Goal: Information Seeking & Learning: Learn about a topic

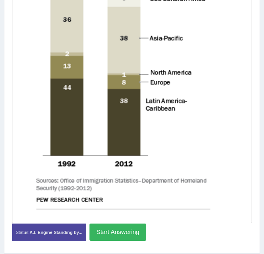
scroll to position [250, 0]
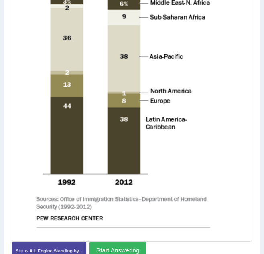
click at [137, 242] on button "Start Answering" at bounding box center [117, 250] width 57 height 17
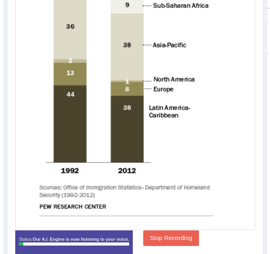
scroll to position [296, 0]
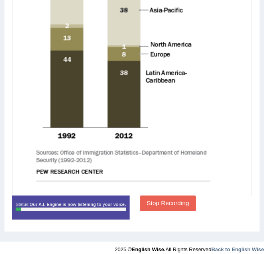
click at [169, 196] on button "Stop Recording" at bounding box center [168, 204] width 56 height 16
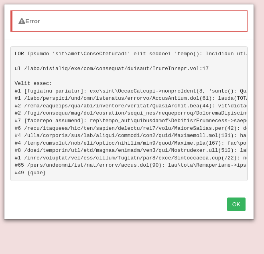
scroll to position [102, 0]
click at [236, 211] on button "OK" at bounding box center [236, 205] width 18 height 14
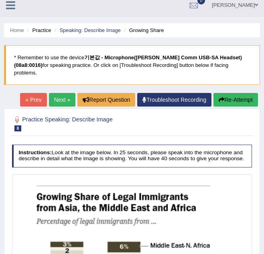
scroll to position [0, 0]
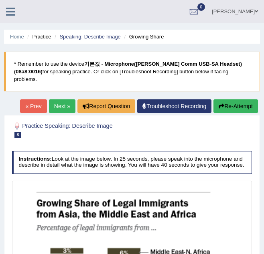
click at [242, 100] on button "Re-Attempt" at bounding box center [235, 107] width 45 height 14
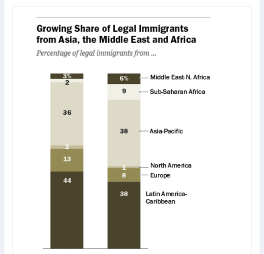
scroll to position [315, 0]
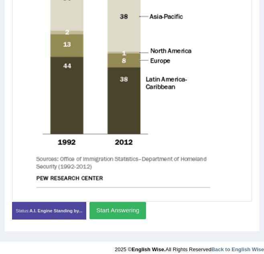
click at [133, 205] on button "Start Answering" at bounding box center [117, 210] width 57 height 17
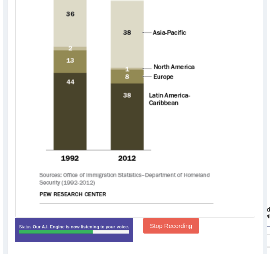
scroll to position [316, 0]
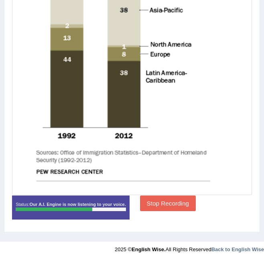
click at [163, 196] on button "Stop Recording" at bounding box center [168, 204] width 56 height 16
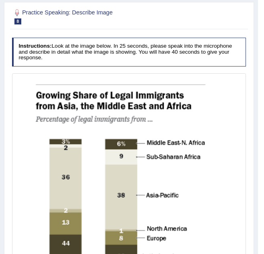
scroll to position [41, 0]
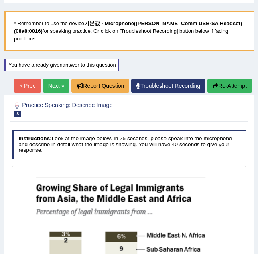
click at [227, 81] on button "Re-Attempt" at bounding box center [229, 86] width 45 height 14
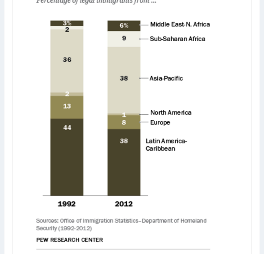
scroll to position [275, 0]
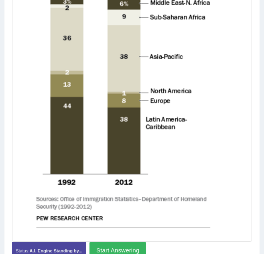
click at [124, 244] on button "Start Answering" at bounding box center [117, 250] width 57 height 17
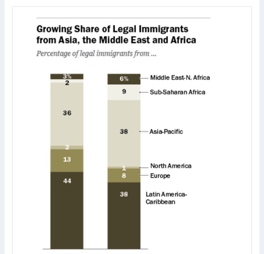
scroll to position [316, 0]
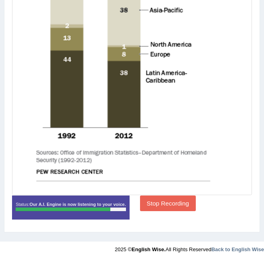
click at [167, 198] on button "Stop Recording" at bounding box center [168, 204] width 56 height 16
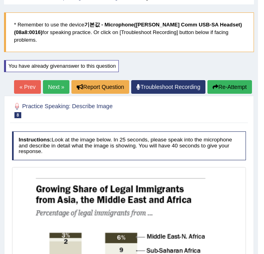
scroll to position [35, 0]
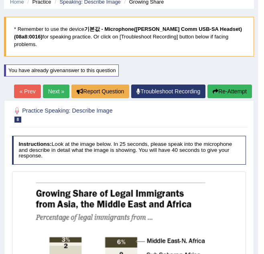
click at [228, 85] on button "Re-Attempt" at bounding box center [229, 92] width 45 height 14
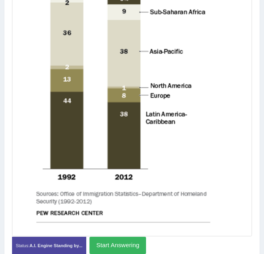
scroll to position [315, 0]
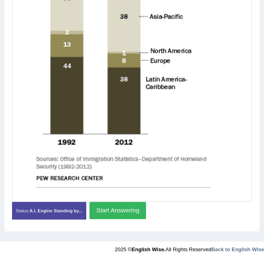
click at [128, 204] on button "Start Answering" at bounding box center [117, 210] width 57 height 17
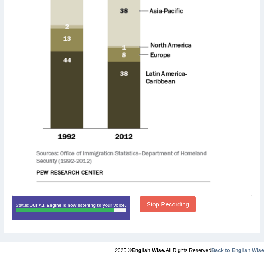
scroll to position [316, 0]
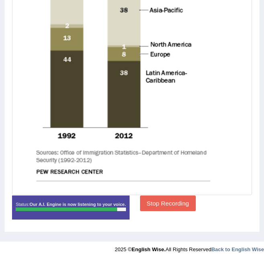
click at [164, 198] on button "Stop Recording" at bounding box center [168, 204] width 56 height 16
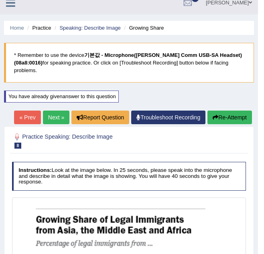
scroll to position [0, 0]
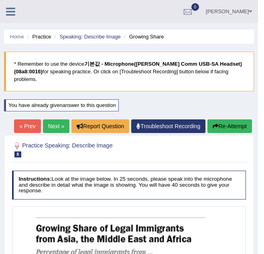
click at [238, 120] on button "Re-Attempt" at bounding box center [229, 127] width 45 height 14
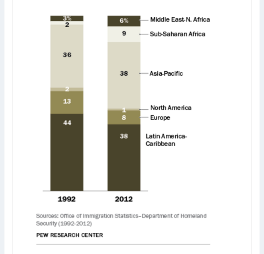
scroll to position [281, 0]
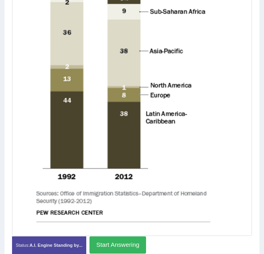
click at [124, 237] on button "Start Answering" at bounding box center [117, 245] width 57 height 17
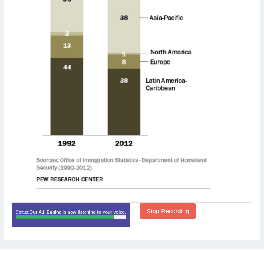
scroll to position [316, 0]
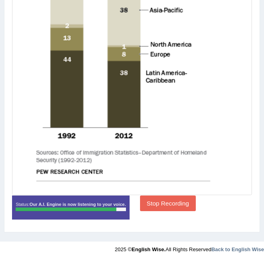
click at [161, 197] on button "Stop Recording" at bounding box center [168, 204] width 56 height 16
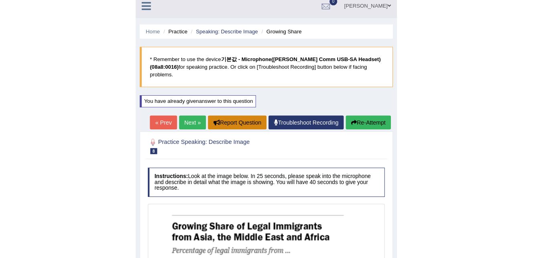
scroll to position [0, 0]
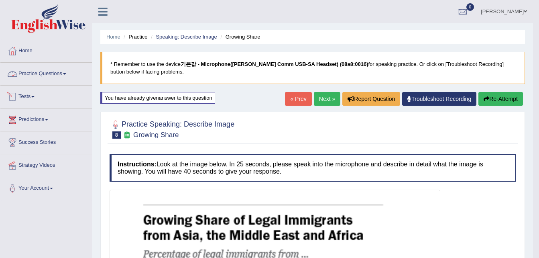
click at [47, 72] on link "Practice Questions" at bounding box center [45, 73] width 91 height 20
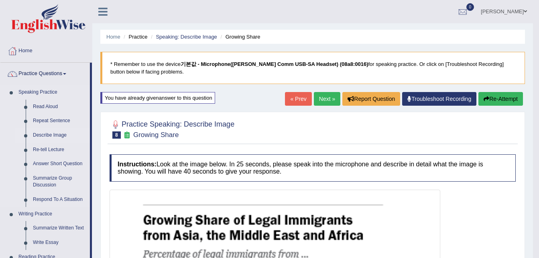
click at [52, 134] on link "Describe Image" at bounding box center [59, 135] width 61 height 14
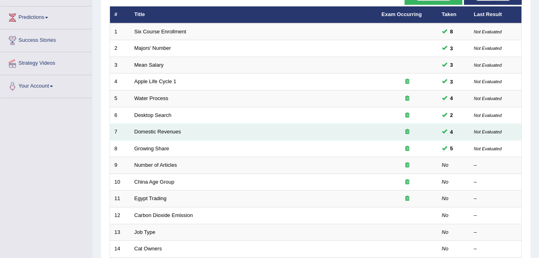
scroll to position [120, 0]
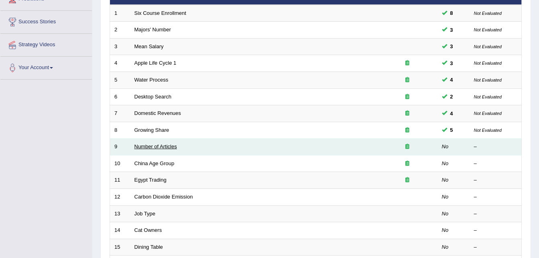
click at [162, 148] on link "Number of Articles" at bounding box center [155, 146] width 43 height 6
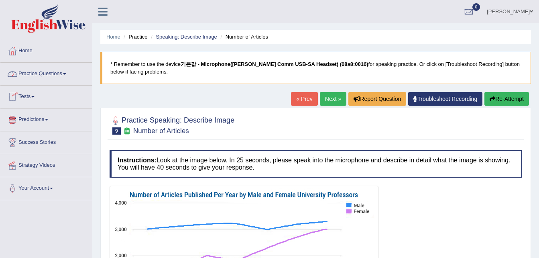
click at [58, 71] on link "Practice Questions" at bounding box center [45, 73] width 91 height 20
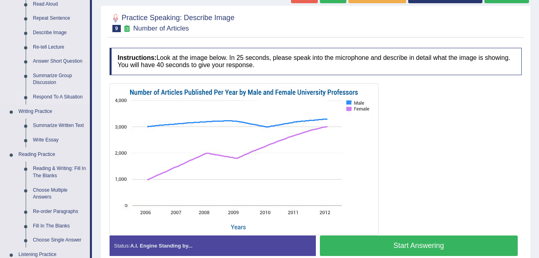
scroll to position [120, 0]
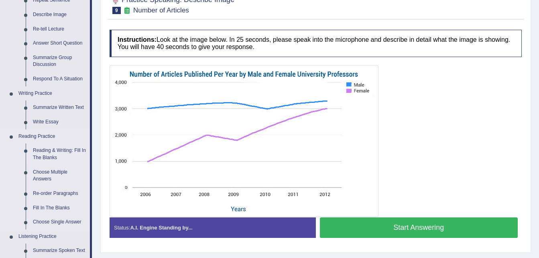
click at [73, 147] on link "Reading & Writing: Fill In The Blanks" at bounding box center [59, 153] width 61 height 21
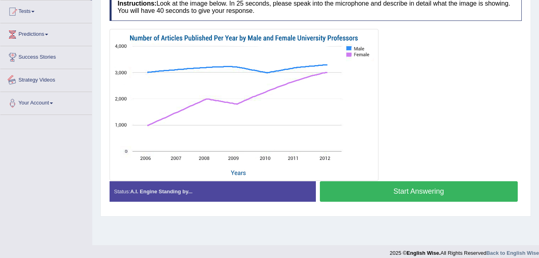
scroll to position [164, 0]
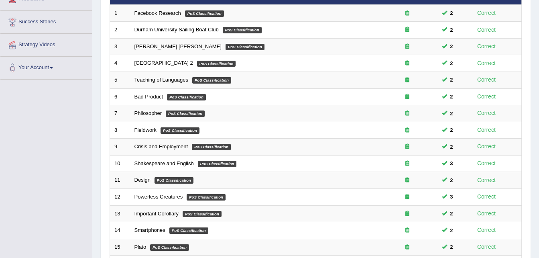
scroll to position [40, 0]
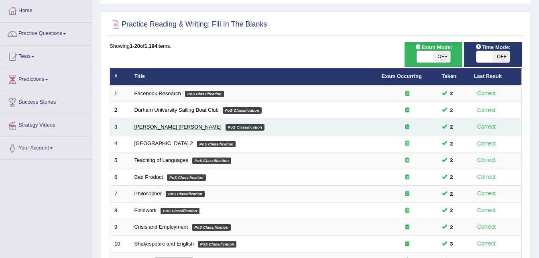
click at [140, 126] on link "[PERSON_NAME] [PERSON_NAME]" at bounding box center [177, 127] width 87 height 6
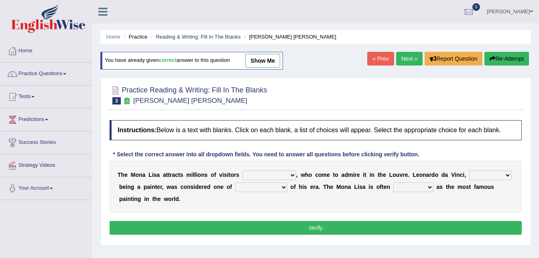
click at [283, 175] on select "around the year the all year all year round per year" at bounding box center [269, 175] width 54 height 10
select select "around the year"
click at [242, 170] on select "around the year the all year all year round per year" at bounding box center [269, 175] width 54 height 10
click at [482, 173] on select "rather than as much as as well as as long as" at bounding box center [490, 175] width 42 height 10
select select "as much as"
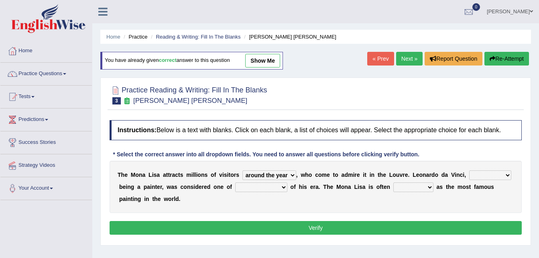
click at [469, 170] on select "rather than as much as as well as as long as" at bounding box center [490, 175] width 42 height 10
click at [250, 187] on select "better artists artist the better artist the best artists" at bounding box center [261, 187] width 52 height 10
select select "the better artist"
click at [235, 182] on select "better artists artist the better artist the best artists" at bounding box center [261, 187] width 52 height 10
click at [393, 184] on select "classified suggested predicted described" at bounding box center [413, 187] width 40 height 10
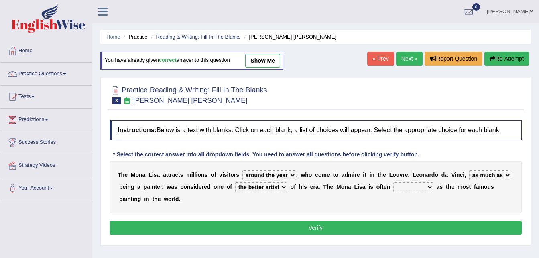
select select "described"
click at [393, 182] on select "classified suggested predicted described" at bounding box center [413, 187] width 40 height 10
click at [335, 221] on button "Verify" at bounding box center [316, 228] width 412 height 14
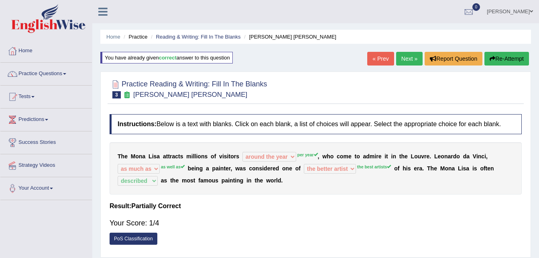
click at [512, 59] on button "Re-Attempt" at bounding box center [506, 59] width 45 height 14
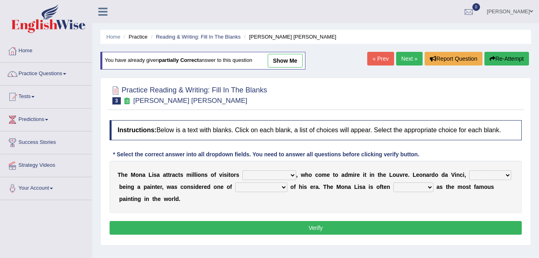
click at [282, 173] on select "around the year the all year all year round per year" at bounding box center [269, 175] width 54 height 10
select select "per year"
click at [242, 170] on select "around the year the all year all year round per year" at bounding box center [269, 175] width 54 height 10
click at [485, 175] on select "rather than as much as as well as as long as" at bounding box center [490, 175] width 42 height 10
select select "as well as"
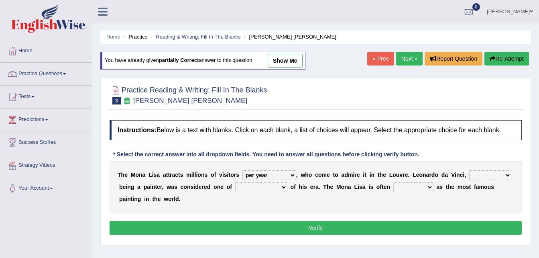
click at [469, 170] on select "rather than as much as as well as as long as" at bounding box center [490, 175] width 42 height 10
click at [252, 188] on select "better artists artist the better artist the best artists" at bounding box center [261, 187] width 52 height 10
select select "the best artists"
click at [235, 182] on select "better artists artist the better artist the best artists" at bounding box center [261, 187] width 52 height 10
click at [393, 188] on select "classified suggested predicted described" at bounding box center [413, 187] width 40 height 10
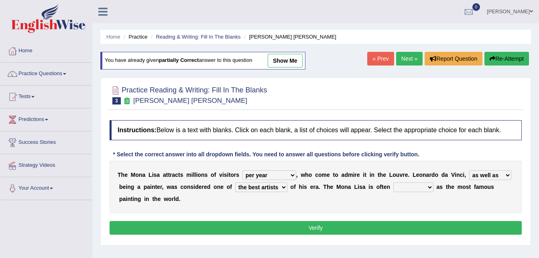
select select "described"
click at [393, 182] on select "classified suggested predicted described" at bounding box center [413, 187] width 40 height 10
click at [377, 221] on button "Verify" at bounding box center [316, 228] width 412 height 14
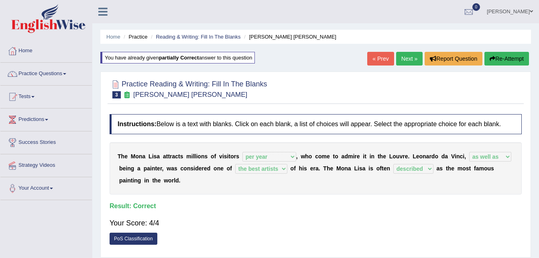
click at [410, 58] on link "Next »" at bounding box center [409, 59] width 26 height 14
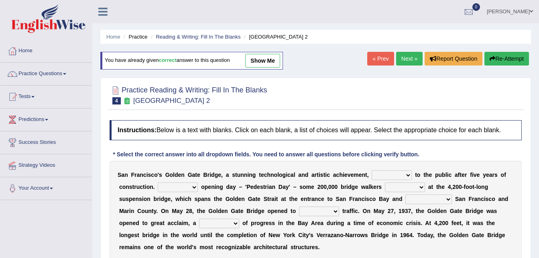
click at [392, 174] on select "opens closes appears equals" at bounding box center [392, 175] width 40 height 10
select select "appears"
click at [372, 170] on select "opens closes appears equals" at bounding box center [392, 175] width 40 height 10
click at [190, 186] on select "On During Since When" at bounding box center [178, 187] width 40 height 10
click at [158, 182] on select "On During Since When" at bounding box center [178, 187] width 40 height 10
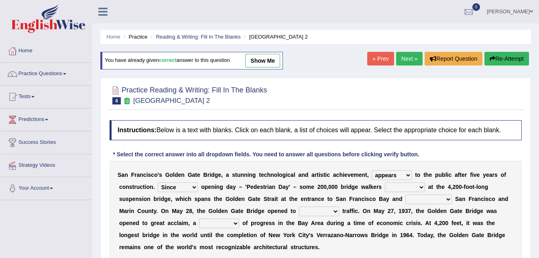
click at [189, 186] on select "On During Since When" at bounding box center [178, 187] width 40 height 10
click at [158, 182] on select "On During Since When" at bounding box center [178, 187] width 40 height 10
click at [194, 185] on select "On During Since When" at bounding box center [178, 187] width 40 height 10
select select "Since"
click at [158, 182] on select "On During Since When" at bounding box center [178, 187] width 40 height 10
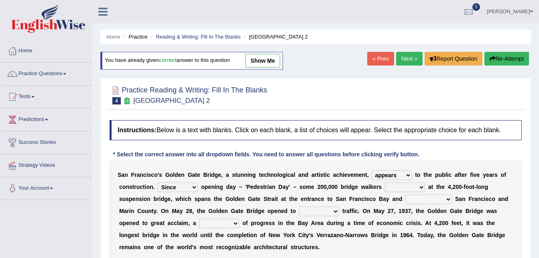
click at [409, 185] on select "stationed looked marveled laughed" at bounding box center [405, 187] width 40 height 10
select select "stationed"
click at [385, 182] on select "stationed looked marveled laughed" at bounding box center [405, 187] width 40 height 10
click at [405, 199] on select "separates connects channels differentiates" at bounding box center [428, 199] width 47 height 10
select select "connects"
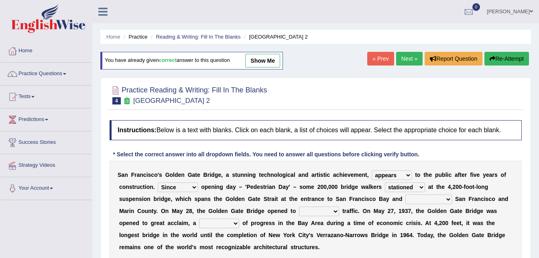
click at [405, 194] on select "separates connects channels differentiates" at bounding box center [428, 199] width 47 height 10
click at [299, 211] on select "aquatic vehicular airborne watertight" at bounding box center [319, 211] width 40 height 10
select select "vehicular"
click at [299, 206] on select "aquatic vehicular airborne watertight" at bounding box center [319, 211] width 40 height 10
click at [199, 221] on select "denial symbol technique yield" at bounding box center [219, 223] width 40 height 10
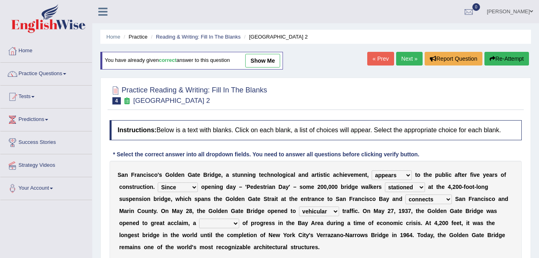
select select "yield"
click at [199, 218] on select "denial symbol technique yield" at bounding box center [219, 223] width 40 height 10
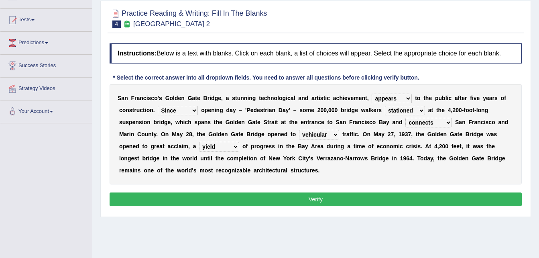
scroll to position [80, 0]
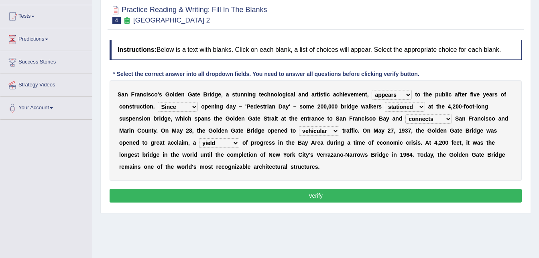
click at [323, 199] on button "Verify" at bounding box center [316, 196] width 412 height 14
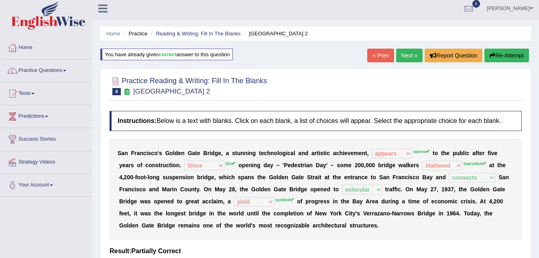
scroll to position [0, 0]
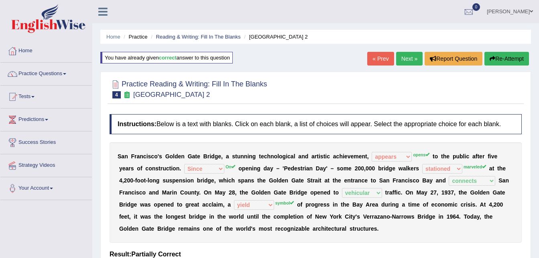
click at [499, 59] on button "Re-Attempt" at bounding box center [506, 59] width 45 height 14
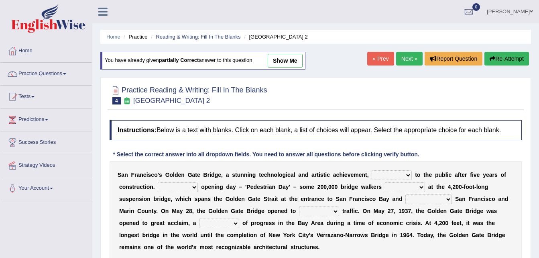
click at [389, 174] on select "opens closes appears equals" at bounding box center [392, 175] width 40 height 10
select select "opens"
click at [372, 170] on select "opens closes appears equals" at bounding box center [392, 175] width 40 height 10
click at [189, 185] on select "On During Since When" at bounding box center [178, 187] width 40 height 10
select select "On"
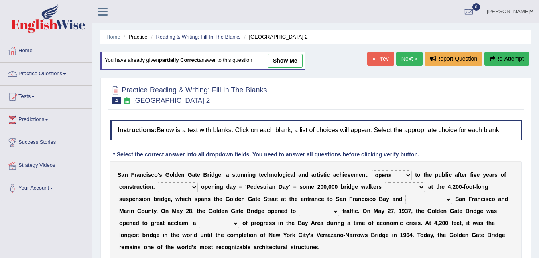
click at [158, 182] on select "On During Since When" at bounding box center [178, 187] width 40 height 10
click at [409, 185] on select "stationed looked marveled laughed" at bounding box center [405, 187] width 40 height 10
select select "marveled"
click at [385, 182] on select "stationed looked marveled laughed" at bounding box center [405, 187] width 40 height 10
click at [405, 196] on select "separates connects channels differentiates" at bounding box center [428, 199] width 47 height 10
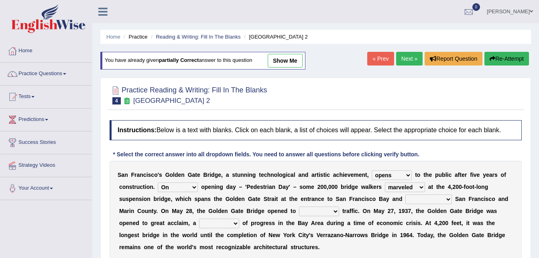
select select "connects"
click at [405, 194] on select "separates connects channels differentiates" at bounding box center [428, 199] width 47 height 10
click at [299, 210] on select "aquatic vehicular airborne watertight" at bounding box center [319, 211] width 40 height 10
select select "vehicular"
click at [299, 206] on select "aquatic vehicular airborne watertight" at bounding box center [319, 211] width 40 height 10
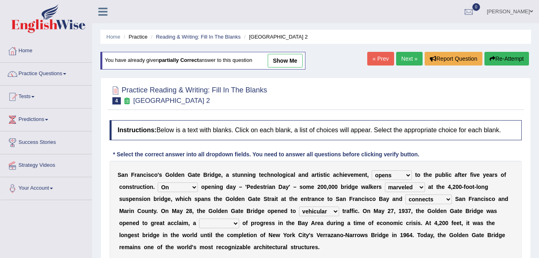
click at [199, 223] on select "denial symbol technique yield" at bounding box center [219, 223] width 40 height 10
select select "symbol"
click at [199, 218] on select "denial symbol technique yield" at bounding box center [219, 223] width 40 height 10
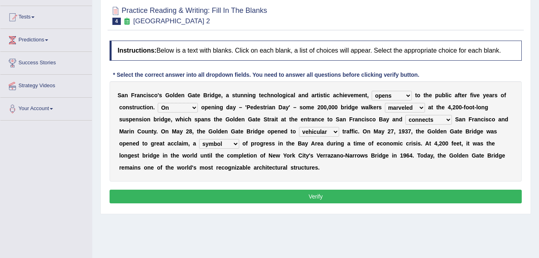
scroll to position [80, 0]
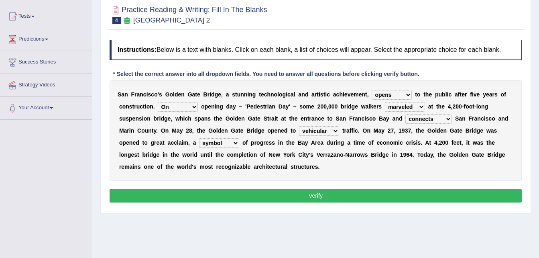
click at [319, 198] on button "Verify" at bounding box center [316, 196] width 412 height 14
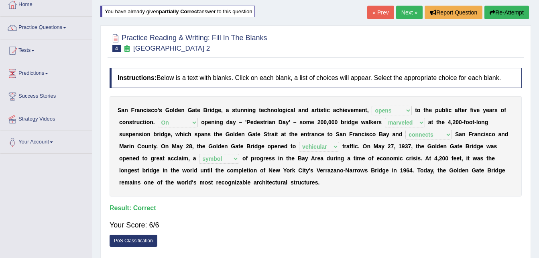
scroll to position [0, 0]
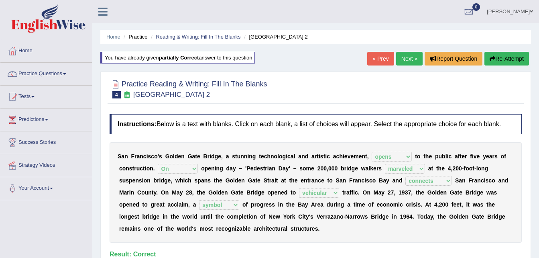
click at [408, 58] on link "Next »" at bounding box center [409, 59] width 26 height 14
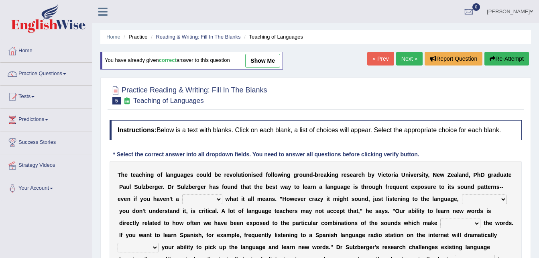
click at [182, 200] on select "dew claw clue due" at bounding box center [202, 199] width 40 height 10
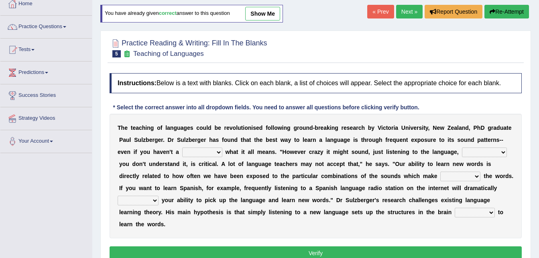
scroll to position [40, 0]
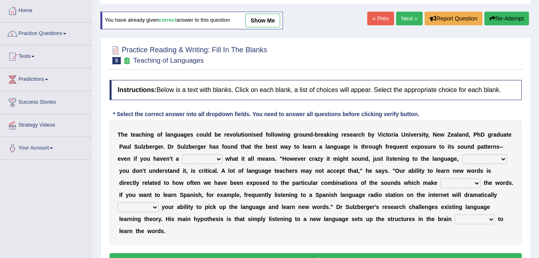
click at [183, 159] on select "dew claw clue due" at bounding box center [202, 159] width 40 height 10
select select "clue"
click at [182, 154] on select "dew claw clue due" at bounding box center [202, 159] width 40 height 10
click at [462, 157] on select "but also all together even though if so" at bounding box center [484, 159] width 45 height 10
select select "even though"
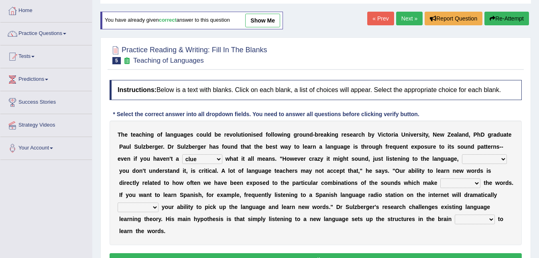
click at [462, 154] on select "but also all together even though if so" at bounding box center [484, 159] width 45 height 10
click at [440, 180] on select "down up of on" at bounding box center [460, 183] width 40 height 10
select select "of"
click at [440, 178] on select "down up of on" at bounding box center [460, 183] width 40 height 10
click at [159, 202] on select "evaluate exaggerate describe boost" at bounding box center [138, 207] width 41 height 10
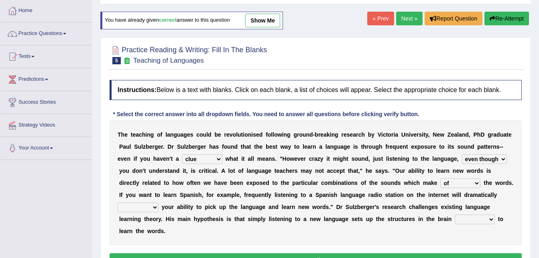
select select "evaluate"
click at [159, 202] on select "evaluate exaggerate describe boost" at bounding box center [138, 207] width 41 height 10
click at [455, 219] on select "requiring required directed to require" at bounding box center [475, 219] width 40 height 10
click at [455, 214] on select "requiring required directed to require" at bounding box center [475, 219] width 40 height 10
click at [455, 219] on select "requiring required directed to require" at bounding box center [475, 219] width 40 height 10
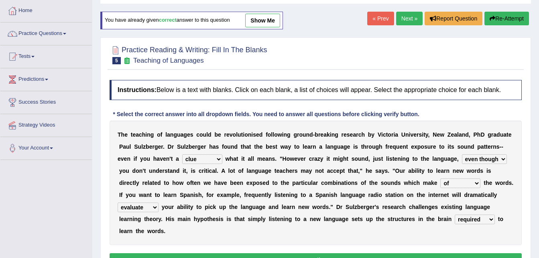
select select "requiring"
click at [455, 214] on select "requiring required directed to require" at bounding box center [475, 219] width 40 height 10
click at [316, 253] on button "Verify" at bounding box center [316, 260] width 412 height 14
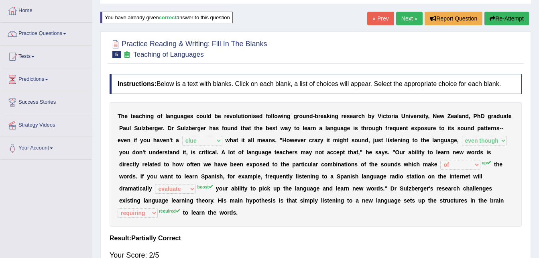
click at [504, 20] on button "Re-Attempt" at bounding box center [506, 19] width 45 height 14
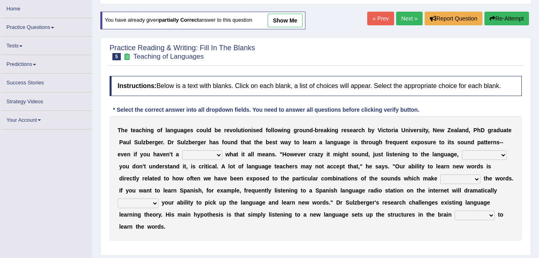
scroll to position [40, 0]
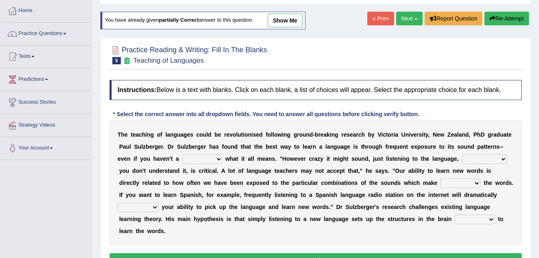
click at [182, 155] on select "dew claw clue due" at bounding box center [202, 159] width 40 height 10
select select "due"
click at [182, 154] on select "dew claw clue due" at bounding box center [202, 159] width 40 height 10
click at [462, 157] on select "but also all together even though if so" at bounding box center [484, 159] width 45 height 10
select select "even though"
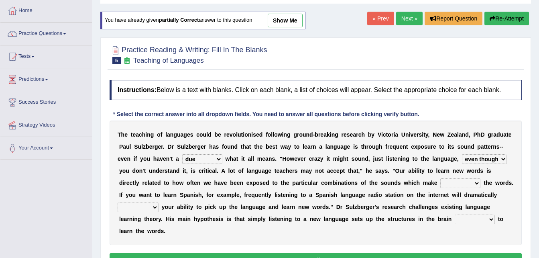
click at [462, 154] on select "but also all together even though if so" at bounding box center [484, 159] width 45 height 10
click at [440, 183] on select "down up of on" at bounding box center [460, 183] width 40 height 10
select select "up"
click at [440, 178] on select "down up of on" at bounding box center [460, 183] width 40 height 10
click at [159, 202] on select "evaluate exaggerate describe boost" at bounding box center [138, 207] width 41 height 10
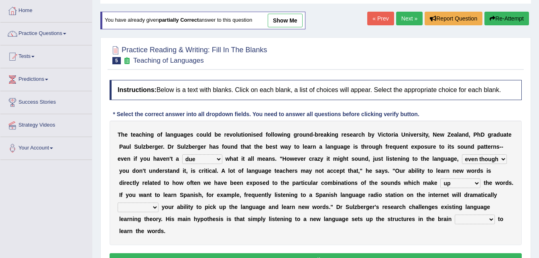
select select "boost"
click at [159, 202] on select "evaluate exaggerate describe boost" at bounding box center [138, 207] width 41 height 10
click at [455, 218] on select "requiring required directed to require" at bounding box center [475, 219] width 40 height 10
select select "required"
click at [455, 214] on select "requiring required directed to require" at bounding box center [475, 219] width 40 height 10
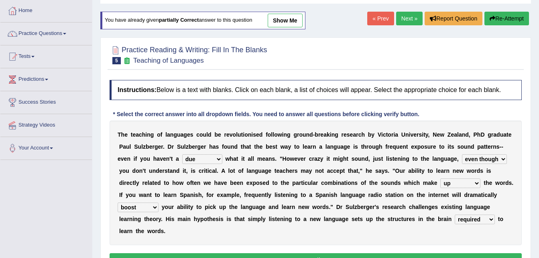
click at [325, 253] on button "Verify" at bounding box center [316, 260] width 412 height 14
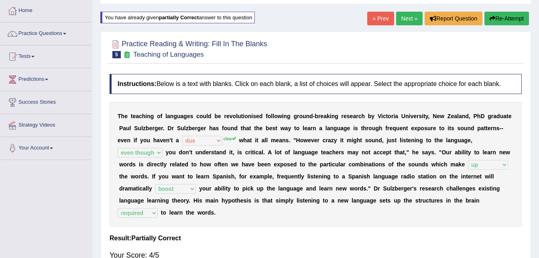
click at [506, 19] on button "Re-Attempt" at bounding box center [506, 19] width 45 height 14
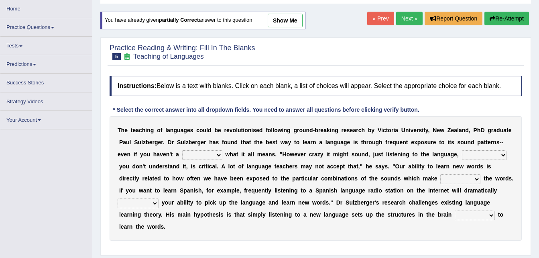
scroll to position [40, 0]
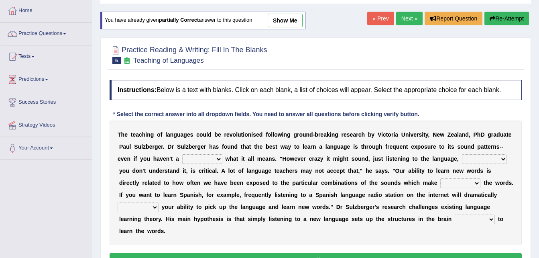
click at [182, 157] on select "dew claw clue due" at bounding box center [202, 159] width 40 height 10
select select "clue"
click at [182, 154] on select "dew claw clue due" at bounding box center [202, 159] width 40 height 10
click at [462, 159] on select "but also all together even though if so" at bounding box center [484, 159] width 45 height 10
select select "even though"
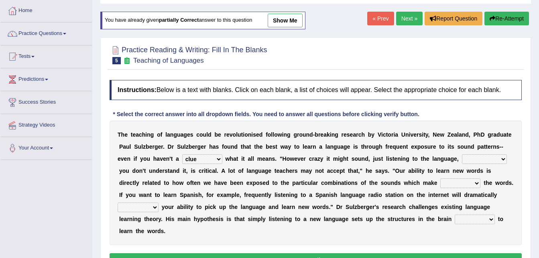
click at [462, 154] on select "but also all together even though if so" at bounding box center [484, 159] width 45 height 10
click at [440, 181] on select "down up of on" at bounding box center [460, 183] width 40 height 10
select select "up"
click at [440, 178] on select "down up of on" at bounding box center [460, 183] width 40 height 10
click at [159, 202] on select "evaluate exaggerate describe boost" at bounding box center [138, 207] width 41 height 10
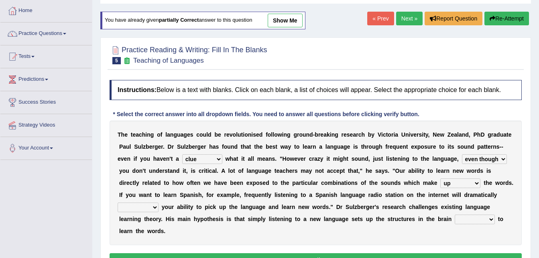
select select "boost"
click at [159, 202] on select "evaluate exaggerate describe boost" at bounding box center [138, 207] width 41 height 10
click at [455, 218] on select "requiring required directed to require" at bounding box center [475, 219] width 40 height 10
select select "required"
click at [455, 214] on select "requiring required directed to require" at bounding box center [475, 219] width 40 height 10
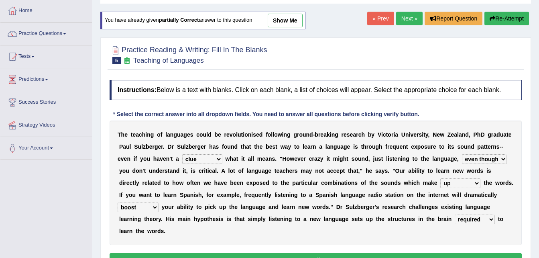
click at [316, 253] on button "Verify" at bounding box center [316, 260] width 412 height 14
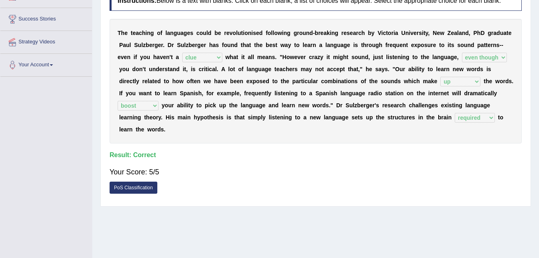
scroll to position [0, 0]
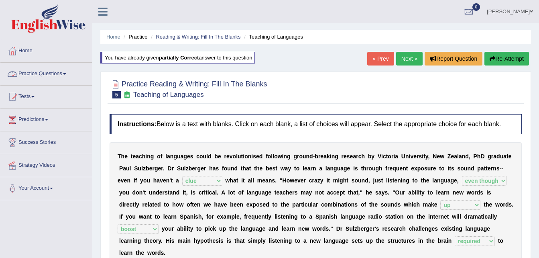
click at [43, 73] on link "Practice Questions" at bounding box center [45, 73] width 91 height 20
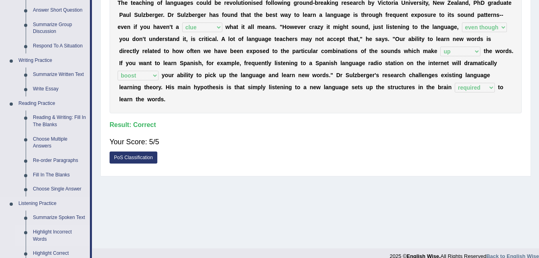
scroll to position [161, 0]
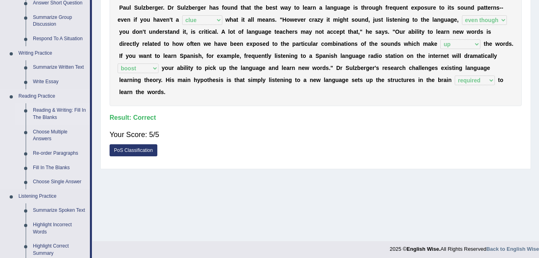
click at [60, 111] on link "Reading & Writing: Fill In The Blanks" at bounding box center [59, 113] width 61 height 21
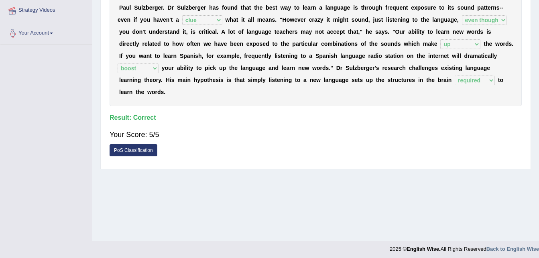
scroll to position [164, 0]
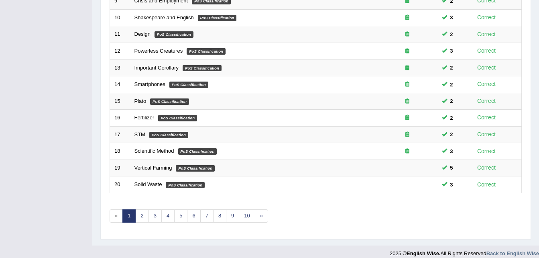
scroll to position [274, 0]
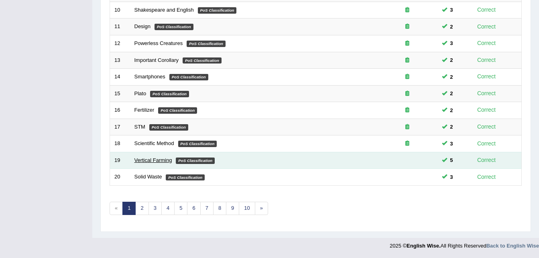
click at [163, 160] on link "Vertical Farming" at bounding box center [153, 160] width 38 height 6
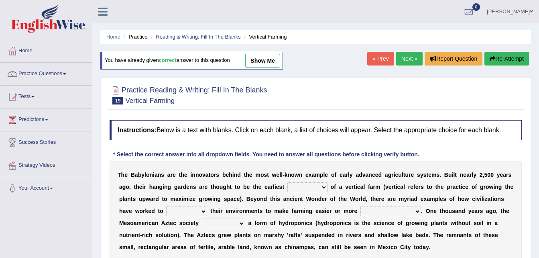
click at [298, 187] on select "prototype failure discredit protocol" at bounding box center [307, 187] width 40 height 10
select select "prototype"
click at [287, 182] on select "prototype failure discredit protocol" at bounding box center [307, 187] width 40 height 10
click at [166, 211] on select "manipulate escape respect disarrange" at bounding box center [186, 211] width 41 height 10
select select "escape"
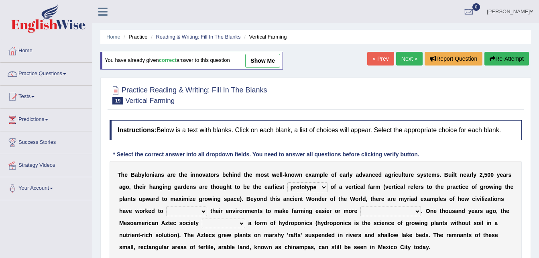
click at [166, 206] on select "manipulate escape respect disarrange" at bounding box center [186, 211] width 41 height 10
click at [360, 210] on select "productive constructive connective counterproductive" at bounding box center [390, 211] width 61 height 10
select select "productive"
click at [360, 206] on select "productive constructive connective counterproductive" at bounding box center [390, 211] width 61 height 10
click at [202, 224] on select "domineered volunteered pioneered engineered" at bounding box center [223, 223] width 43 height 10
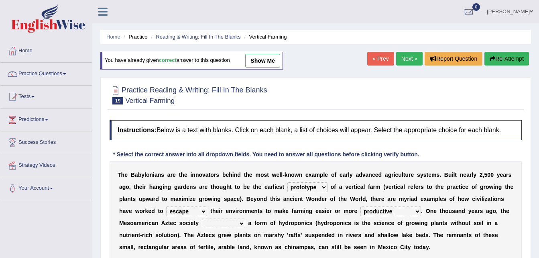
select select "pioneered"
click at [202, 218] on select "domineered volunteered pioneered engineered" at bounding box center [223, 223] width 43 height 10
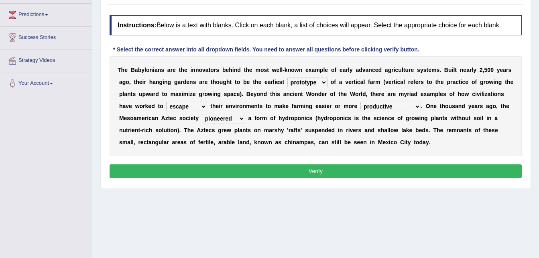
scroll to position [120, 0]
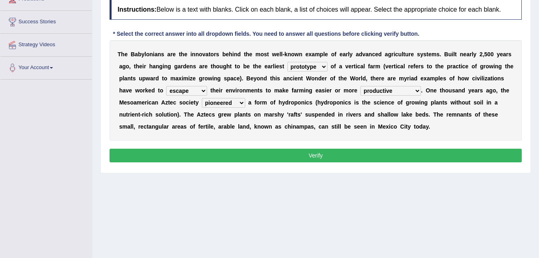
click at [317, 156] on button "Verify" at bounding box center [316, 155] width 412 height 14
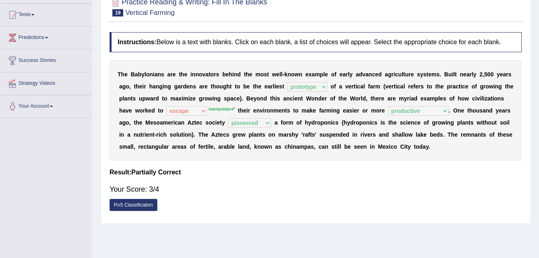
scroll to position [0, 0]
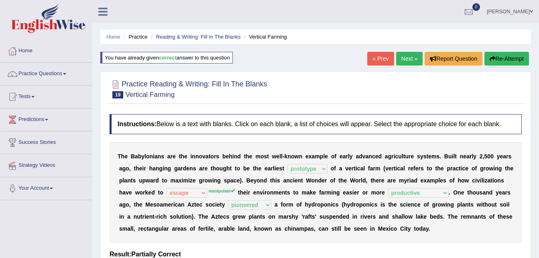
click at [503, 55] on button "Re-Attempt" at bounding box center [506, 59] width 45 height 14
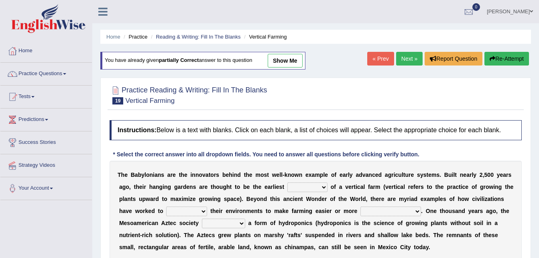
click at [299, 179] on div "T h e B a b y l o n i a n s a r e t h e i n n o v a t o r s b e h i n d t h e m…" at bounding box center [316, 211] width 412 height 100
click at [298, 183] on select "prototype failure discredit protocol" at bounding box center [307, 187] width 40 height 10
select select "prototype"
click at [287, 182] on select "prototype failure discredit protocol" at bounding box center [307, 187] width 40 height 10
click at [166, 209] on select "manipulate escape respect disarrange" at bounding box center [186, 211] width 41 height 10
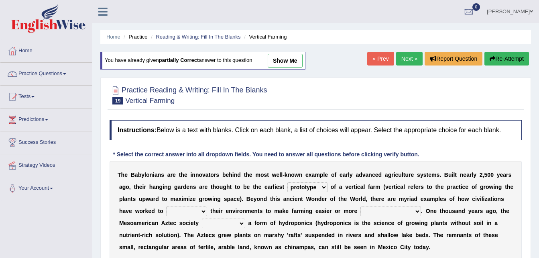
select select "manipulate"
click at [166, 206] on select "manipulate escape respect disarrange" at bounding box center [186, 211] width 41 height 10
click at [202, 225] on select "domineered volunteered pioneered engineered" at bounding box center [223, 223] width 43 height 10
select select "pioneered"
click at [202, 218] on select "domineered volunteered pioneered engineered" at bounding box center [223, 223] width 43 height 10
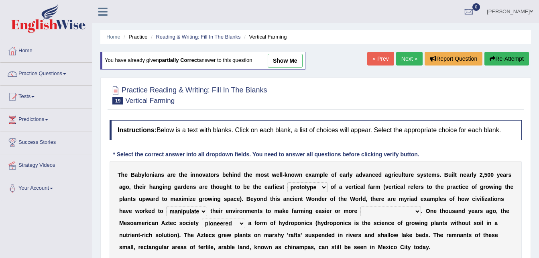
click at [421, 210] on b "." at bounding box center [422, 210] width 2 height 6
click at [360, 210] on select "productive constructive connective counterproductive" at bounding box center [390, 211] width 61 height 10
select select "productive"
click at [360, 206] on select "productive constructive connective counterproductive" at bounding box center [390, 211] width 61 height 10
click at [428, 223] on b at bounding box center [429, 223] width 3 height 6
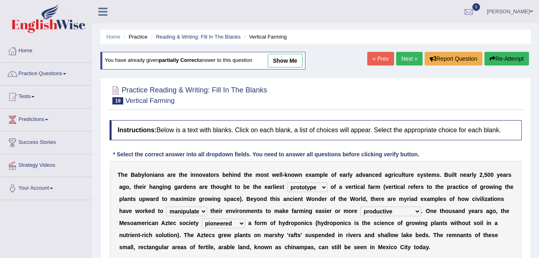
scroll to position [120, 0]
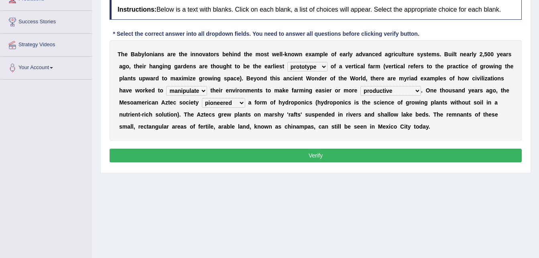
click at [313, 153] on button "Verify" at bounding box center [316, 155] width 412 height 14
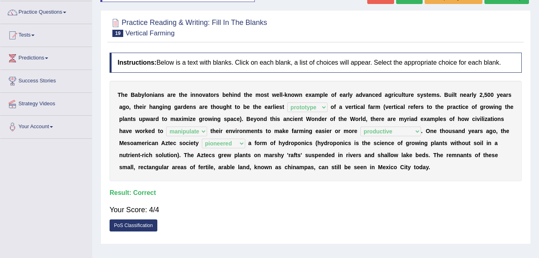
scroll to position [0, 0]
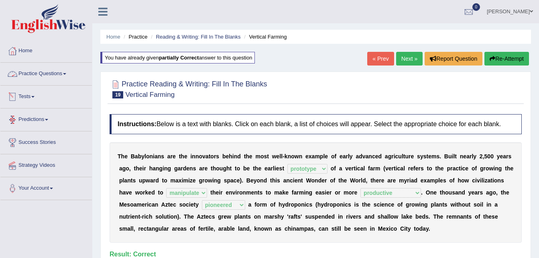
click at [46, 72] on link "Practice Questions" at bounding box center [45, 73] width 91 height 20
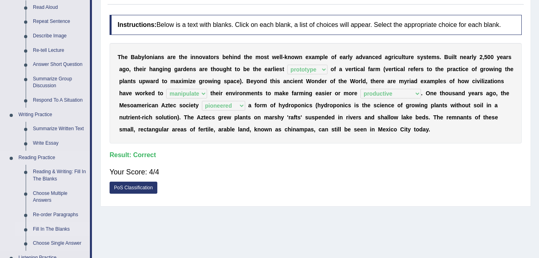
scroll to position [120, 0]
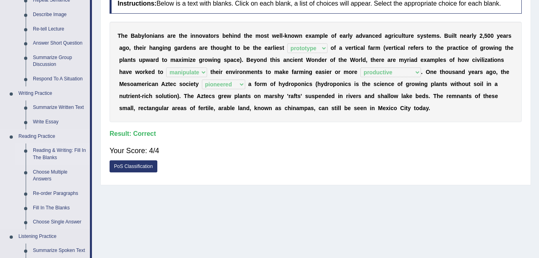
click at [60, 150] on link "Reading & Writing: Fill In The Blanks" at bounding box center [59, 153] width 61 height 21
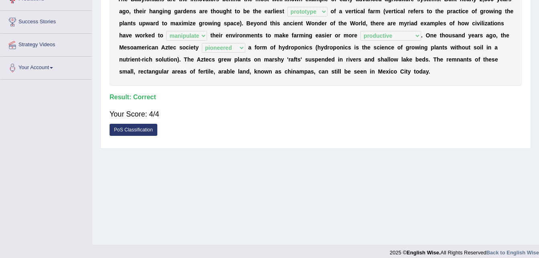
scroll to position [164, 0]
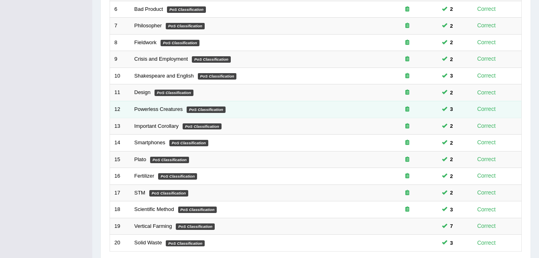
scroll to position [274, 0]
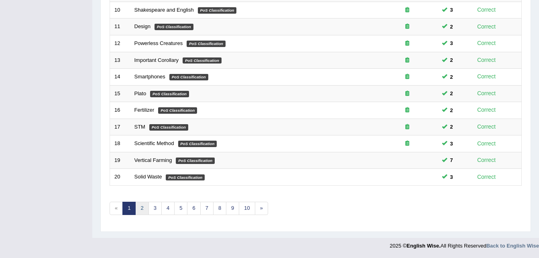
click at [138, 209] on link "2" at bounding box center [141, 207] width 13 height 13
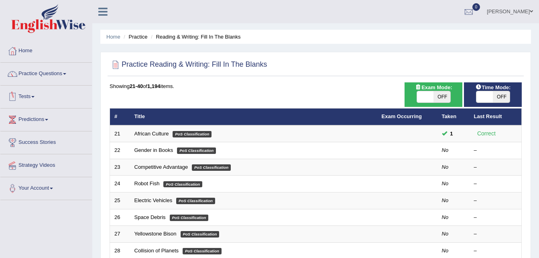
click at [46, 72] on link "Practice Questions" at bounding box center [45, 73] width 91 height 20
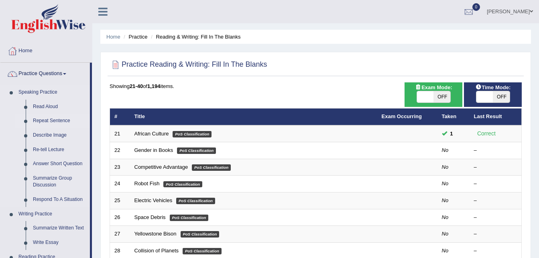
click at [49, 122] on link "Repeat Sentence" at bounding box center [59, 121] width 61 height 14
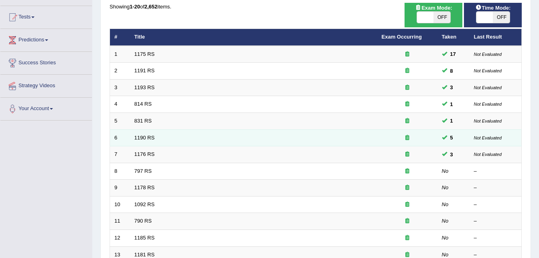
scroll to position [80, 0]
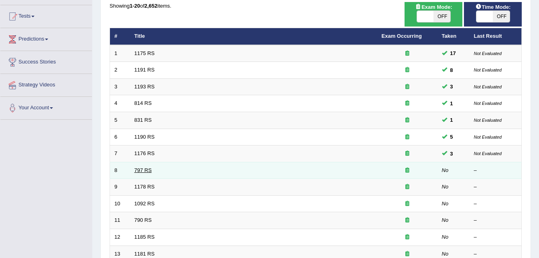
click at [139, 169] on link "797 RS" at bounding box center [142, 170] width 17 height 6
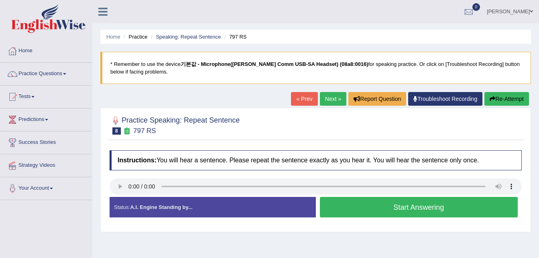
click at [426, 209] on button "Start Answering" at bounding box center [419, 207] width 198 height 20
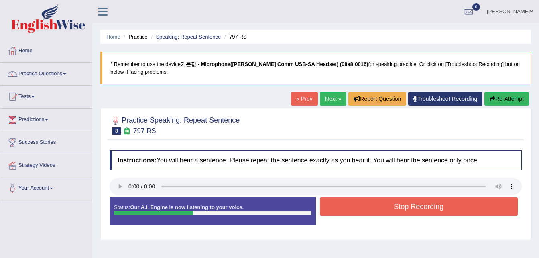
click at [426, 209] on button "Stop Recording" at bounding box center [419, 206] width 198 height 18
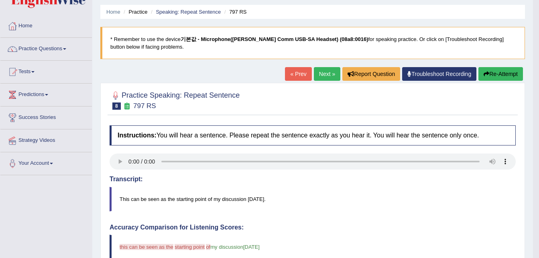
scroll to position [12, 0]
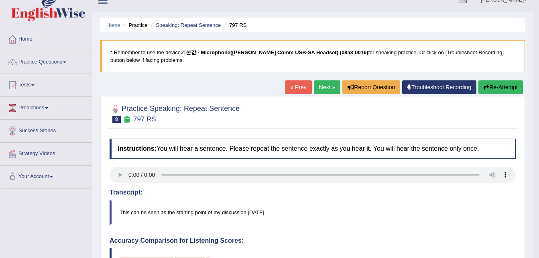
click at [495, 91] on button "Re-Attempt" at bounding box center [500, 87] width 45 height 14
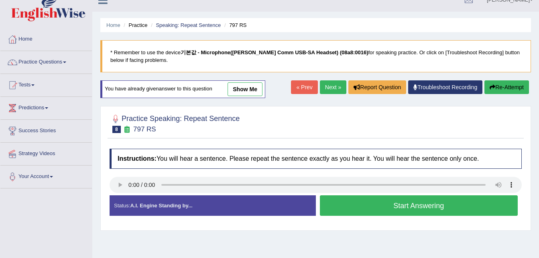
click at [421, 207] on button "Start Answering" at bounding box center [419, 205] width 198 height 20
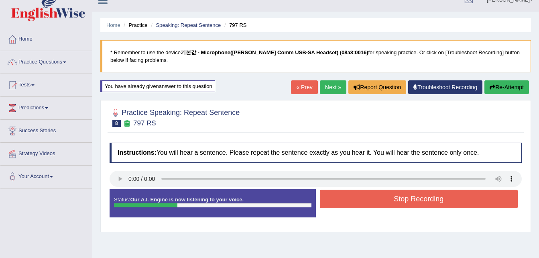
click at [420, 195] on button "Stop Recording" at bounding box center [419, 198] width 198 height 18
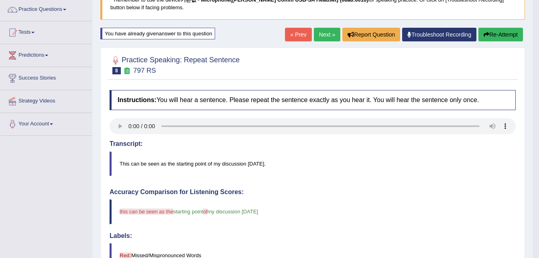
scroll to position [52, 0]
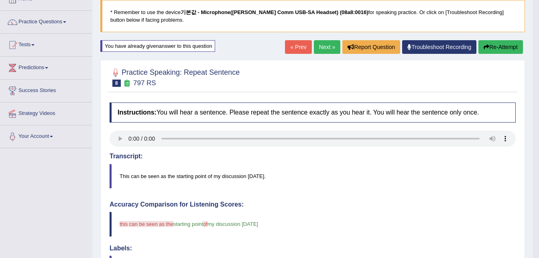
click at [505, 45] on button "Re-Attempt" at bounding box center [500, 47] width 45 height 14
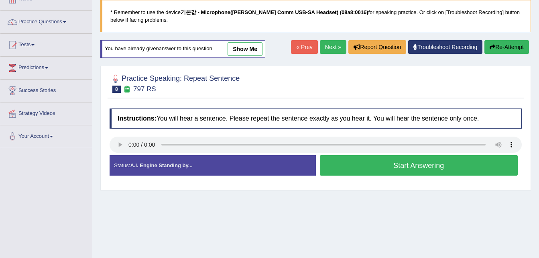
click at [428, 167] on button "Start Answering" at bounding box center [419, 165] width 198 height 20
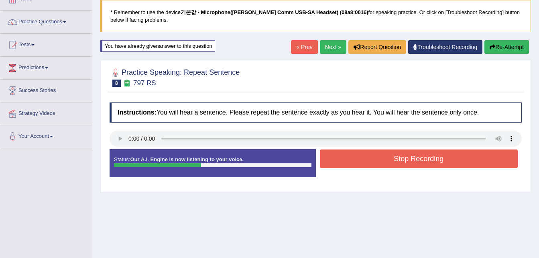
click at [427, 158] on button "Stop Recording" at bounding box center [419, 158] width 198 height 18
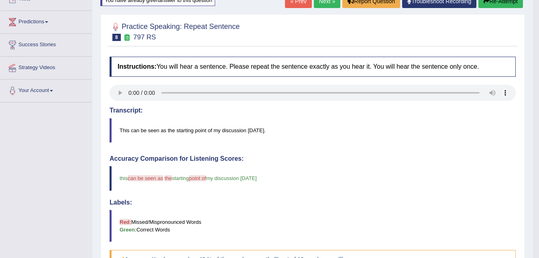
scroll to position [12, 0]
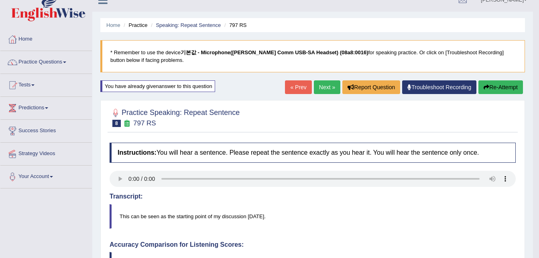
click at [499, 87] on button "Re-Attempt" at bounding box center [500, 87] width 45 height 14
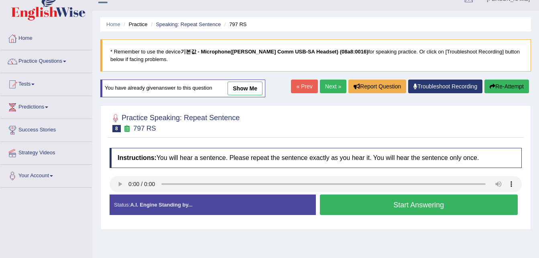
scroll to position [12, 0]
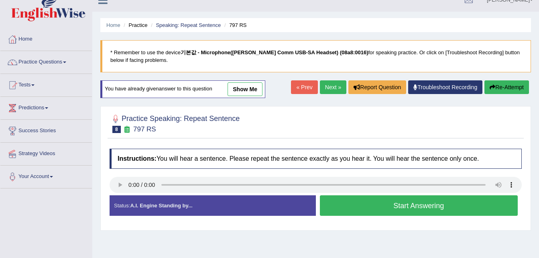
click at [429, 206] on button "Start Answering" at bounding box center [419, 205] width 198 height 20
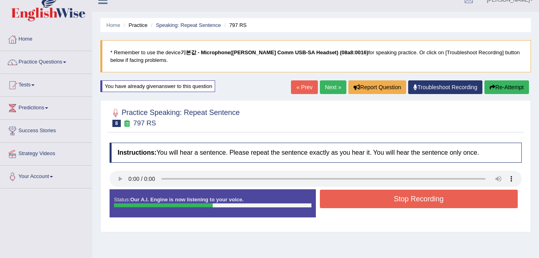
click at [426, 196] on button "Stop Recording" at bounding box center [419, 198] width 198 height 18
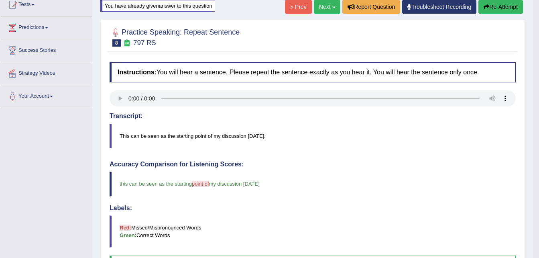
scroll to position [52, 0]
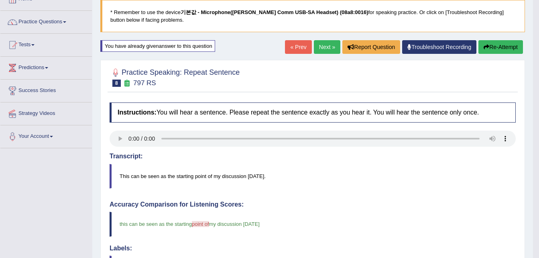
click at [493, 49] on button "Re-Attempt" at bounding box center [500, 47] width 45 height 14
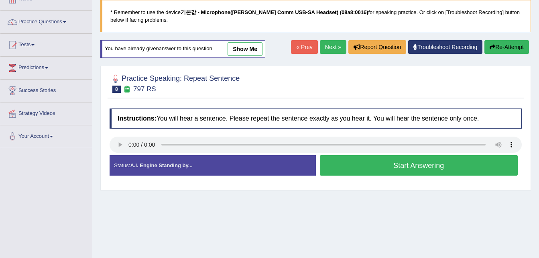
click at [428, 167] on button "Start Answering" at bounding box center [419, 165] width 198 height 20
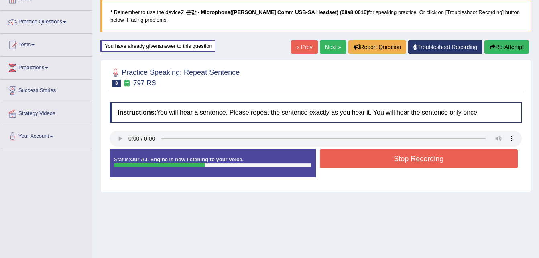
click at [421, 160] on button "Stop Recording" at bounding box center [419, 158] width 198 height 18
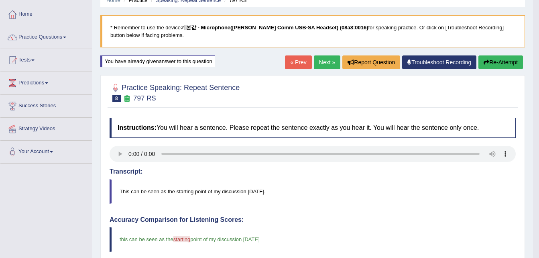
scroll to position [16, 0]
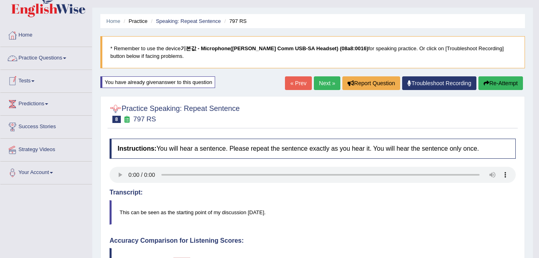
click at [59, 59] on link "Practice Questions" at bounding box center [45, 57] width 91 height 20
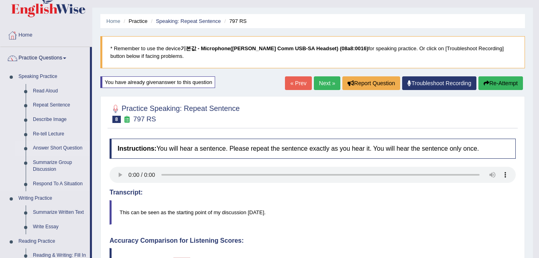
click at [73, 146] on link "Answer Short Question" at bounding box center [59, 148] width 61 height 14
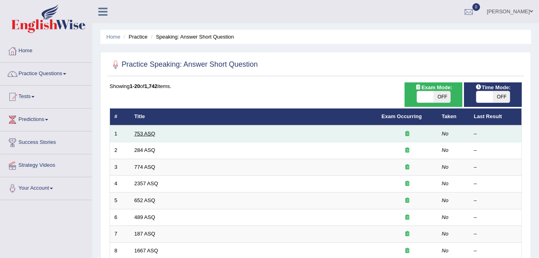
click at [140, 131] on link "753 ASQ" at bounding box center [144, 133] width 21 height 6
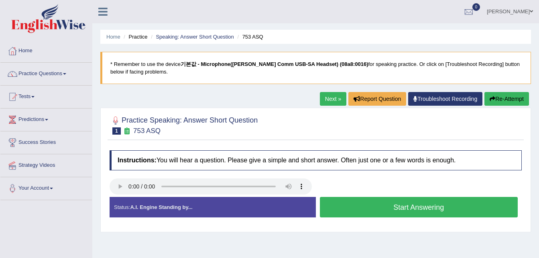
click at [425, 208] on button "Start Answering" at bounding box center [419, 207] width 198 height 20
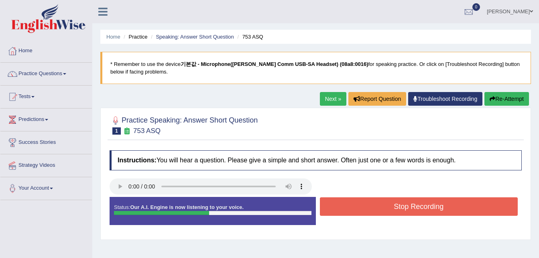
click at [423, 204] on button "Stop Recording" at bounding box center [419, 206] width 198 height 18
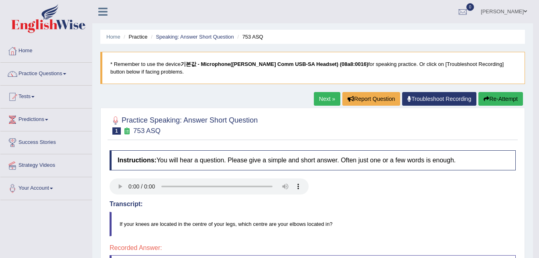
click at [506, 96] on button "Re-Attempt" at bounding box center [500, 99] width 45 height 14
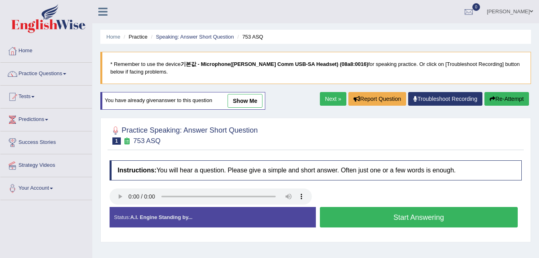
click at [408, 216] on button "Start Answering" at bounding box center [419, 217] width 198 height 20
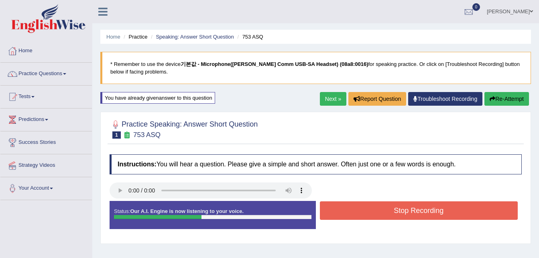
click at [410, 211] on button "Stop Recording" at bounding box center [419, 210] width 198 height 18
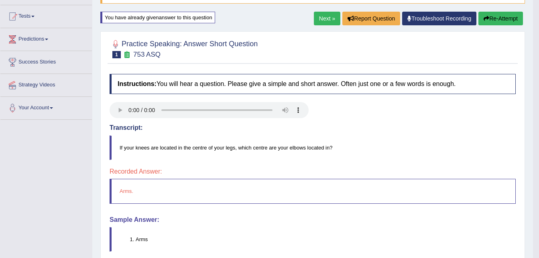
scroll to position [40, 0]
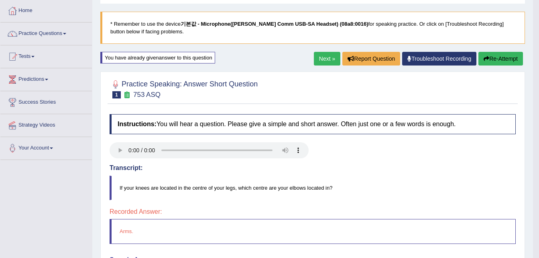
click at [497, 59] on button "Re-Attempt" at bounding box center [500, 59] width 45 height 14
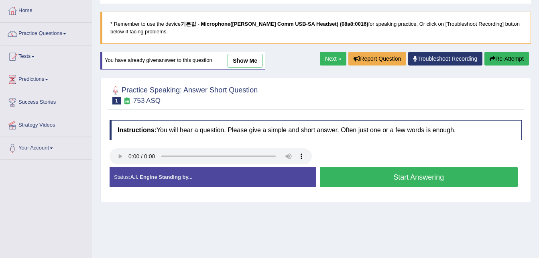
click at [419, 177] on button "Start Answering" at bounding box center [419, 177] width 198 height 20
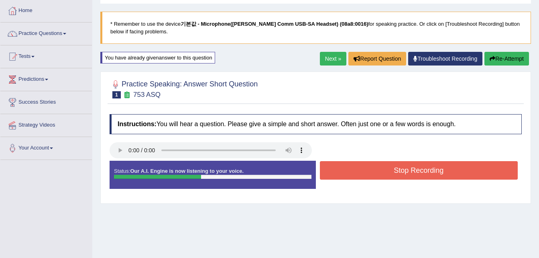
click at [421, 172] on button "Stop Recording" at bounding box center [419, 170] width 198 height 18
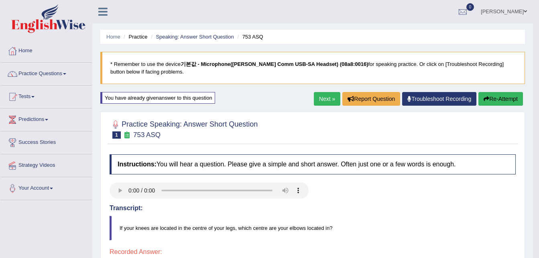
click at [329, 103] on link "Next »" at bounding box center [327, 99] width 26 height 14
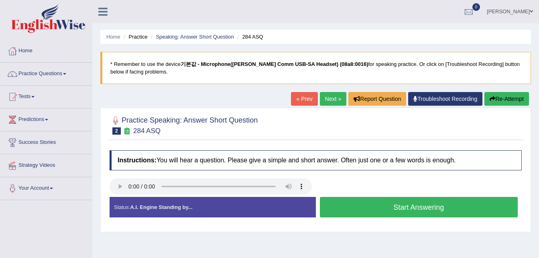
click at [409, 209] on button "Start Answering" at bounding box center [419, 207] width 198 height 20
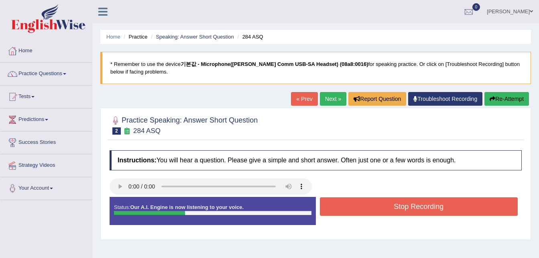
click at [412, 209] on button "Stop Recording" at bounding box center [419, 206] width 198 height 18
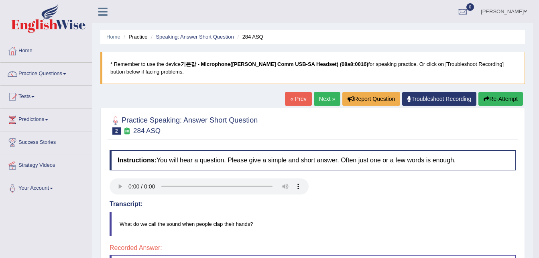
click at [301, 226] on blockquote "What do we call the sound when people clap their hands?" at bounding box center [313, 223] width 406 height 24
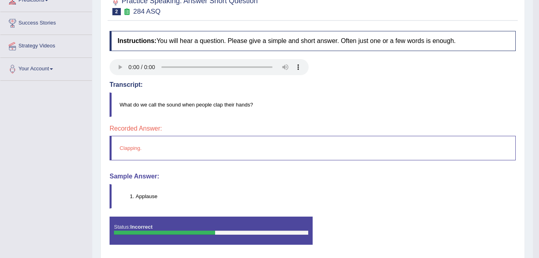
scroll to position [120, 0]
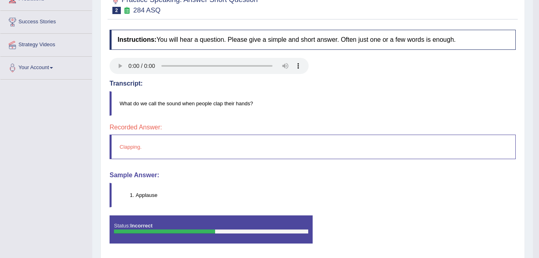
drag, startPoint x: 159, startPoint y: 197, endPoint x: 141, endPoint y: 198, distance: 18.1
click at [141, 198] on li "Applause" at bounding box center [326, 195] width 380 height 8
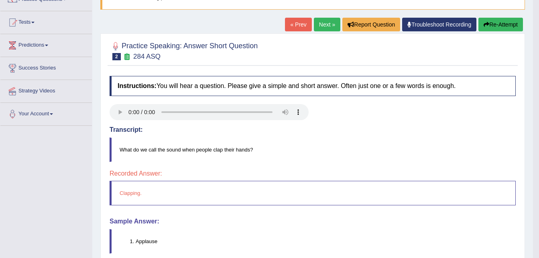
scroll to position [0, 0]
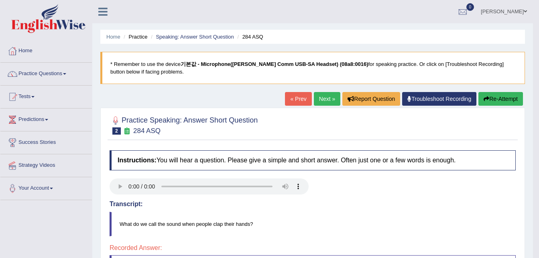
click at [502, 97] on button "Re-Attempt" at bounding box center [500, 99] width 45 height 14
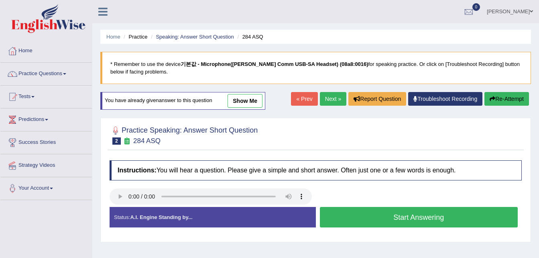
click at [394, 218] on button "Start Answering" at bounding box center [419, 217] width 198 height 20
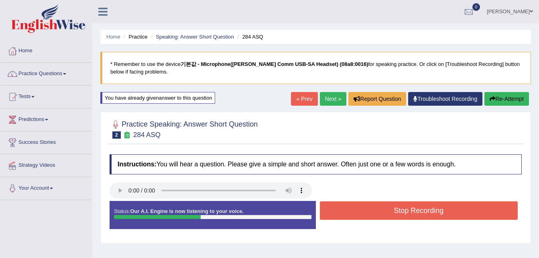
click at [429, 210] on button "Stop Recording" at bounding box center [419, 210] width 198 height 18
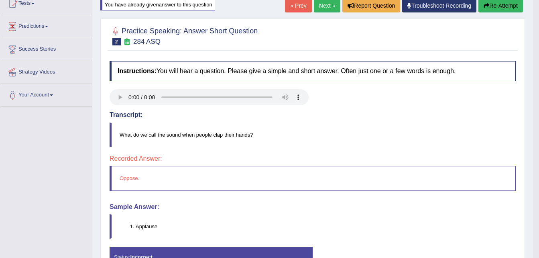
scroll to position [80, 0]
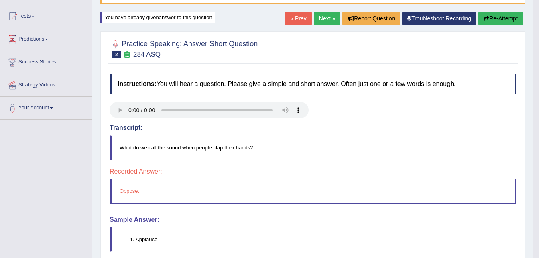
click at [504, 18] on button "Re-Attempt" at bounding box center [500, 19] width 45 height 14
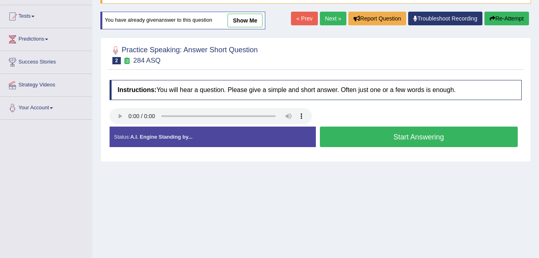
click at [422, 138] on button "Start Answering" at bounding box center [419, 136] width 198 height 20
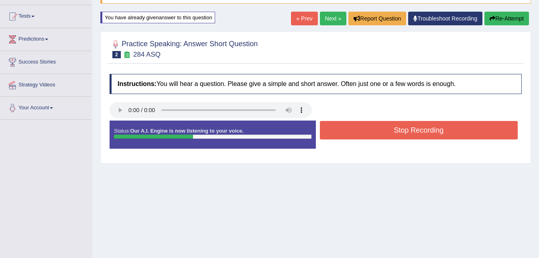
click at [425, 132] on button "Stop Recording" at bounding box center [419, 130] width 198 height 18
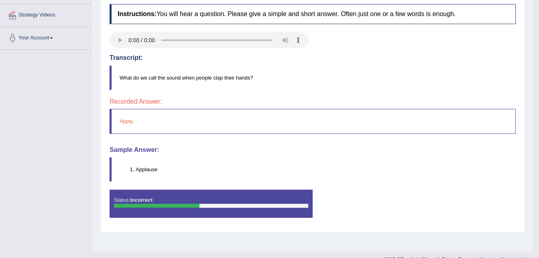
scroll to position [161, 0]
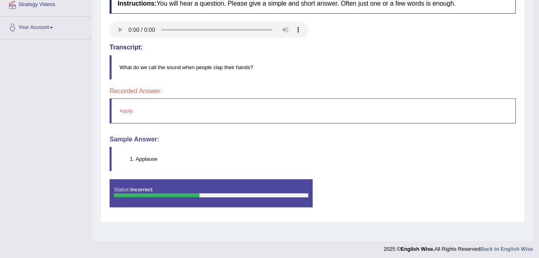
click at [146, 159] on li "Applause" at bounding box center [326, 159] width 380 height 8
click at [148, 159] on li "Applause" at bounding box center [326, 159] width 380 height 8
click at [146, 161] on li "Applause" at bounding box center [326, 159] width 380 height 8
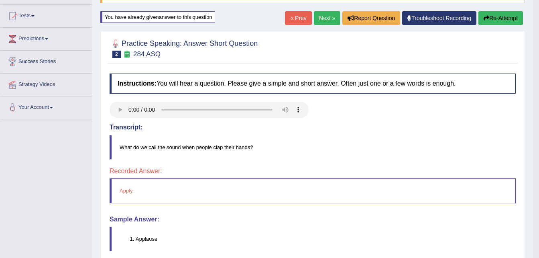
scroll to position [80, 0]
click at [502, 16] on button "Re-Attempt" at bounding box center [500, 19] width 45 height 14
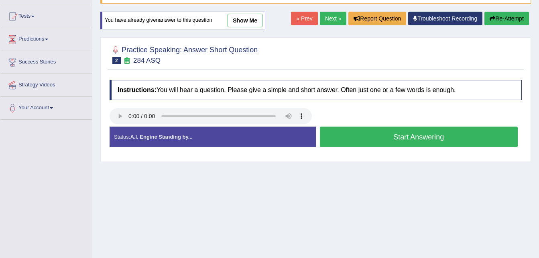
click at [405, 138] on button "Start Answering" at bounding box center [419, 136] width 198 height 20
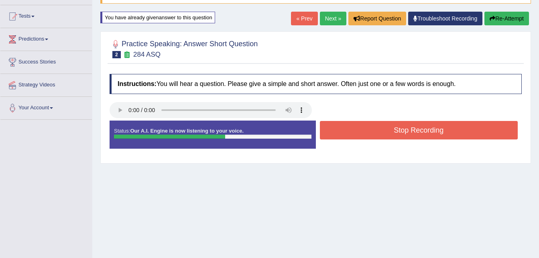
click at [405, 132] on button "Stop Recording" at bounding box center [419, 130] width 198 height 18
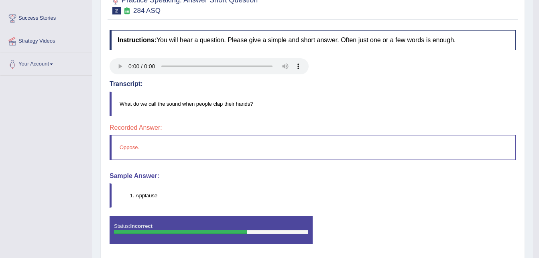
scroll to position [80, 0]
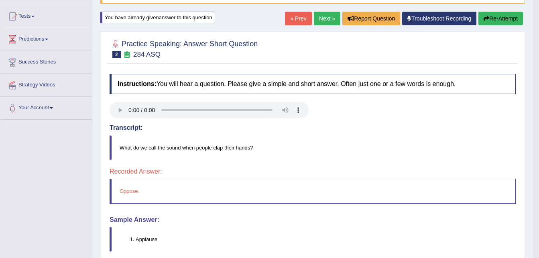
click at [504, 17] on button "Re-Attempt" at bounding box center [500, 19] width 45 height 14
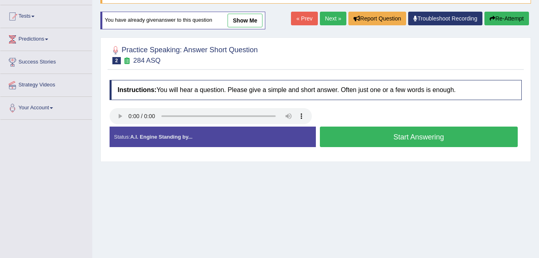
click at [422, 138] on button "Start Answering" at bounding box center [419, 136] width 198 height 20
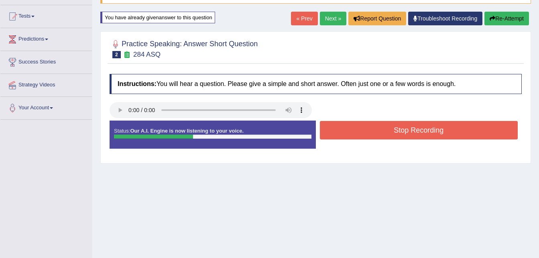
click at [421, 131] on button "Stop Recording" at bounding box center [419, 130] width 198 height 18
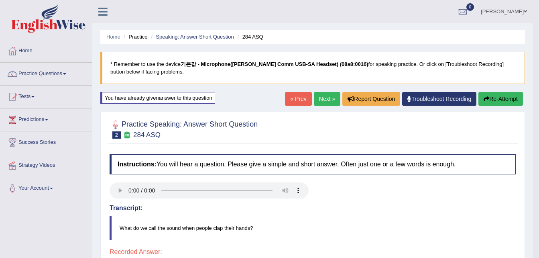
click at [492, 99] on button "Re-Attempt" at bounding box center [500, 99] width 45 height 14
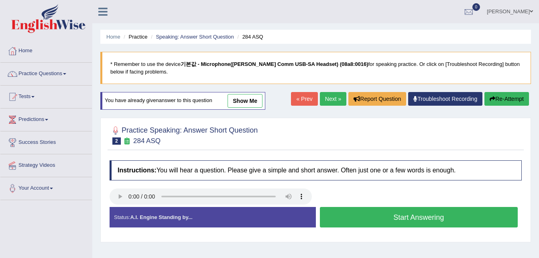
click at [419, 218] on button "Start Answering" at bounding box center [419, 217] width 198 height 20
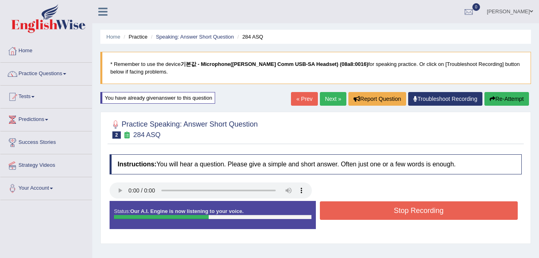
click at [421, 212] on button "Stop Recording" at bounding box center [419, 210] width 198 height 18
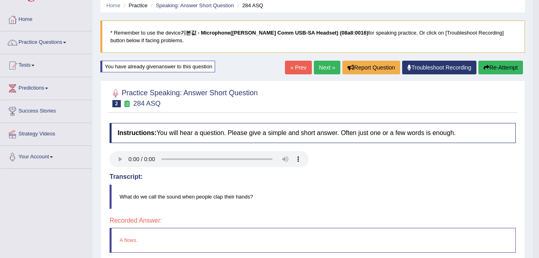
scroll to position [3, 0]
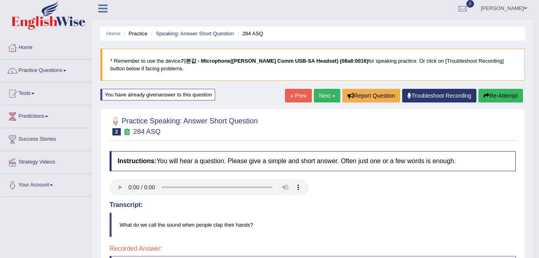
click at [502, 98] on button "Re-Attempt" at bounding box center [500, 96] width 45 height 14
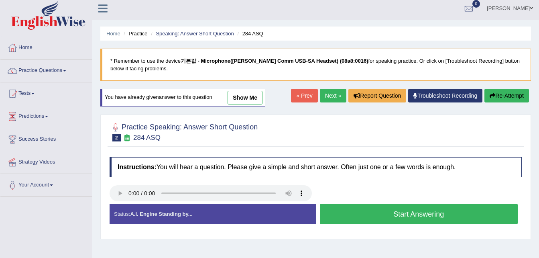
click at [412, 212] on button "Start Answering" at bounding box center [419, 213] width 198 height 20
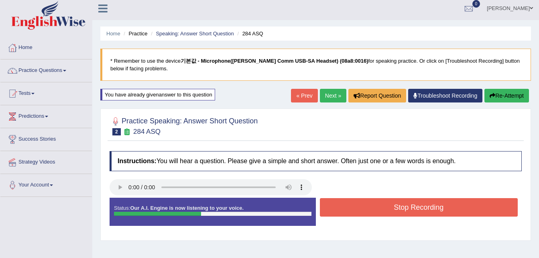
click at [419, 211] on button "Stop Recording" at bounding box center [419, 207] width 198 height 18
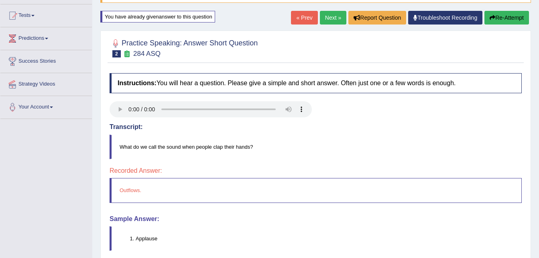
scroll to position [83, 0]
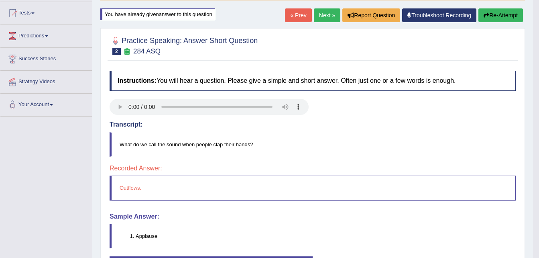
click at [503, 21] on button "Re-Attempt" at bounding box center [500, 15] width 45 height 14
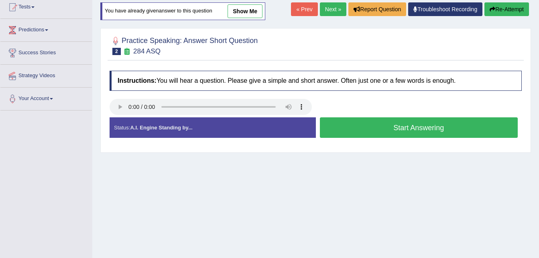
click at [418, 132] on button "Start Answering" at bounding box center [419, 127] width 198 height 20
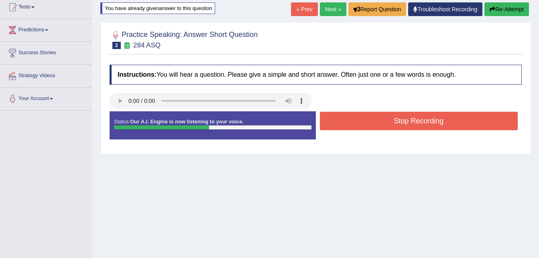
click at [431, 124] on button "Stop Recording" at bounding box center [419, 121] width 198 height 18
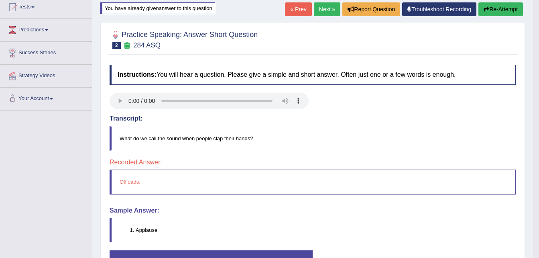
click at [506, 10] on button "Re-Attempt" at bounding box center [500, 9] width 45 height 14
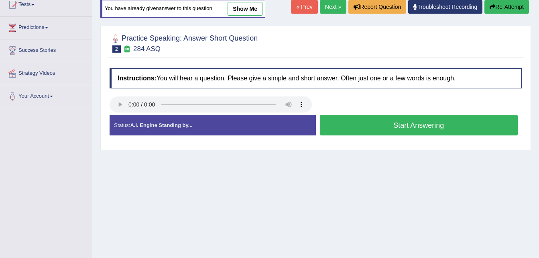
click at [446, 128] on button "Start Answering" at bounding box center [419, 125] width 198 height 20
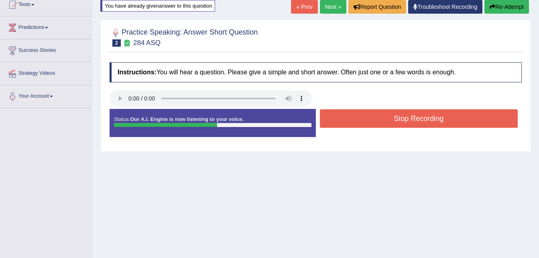
click at [427, 120] on button "Stop Recording" at bounding box center [419, 118] width 198 height 18
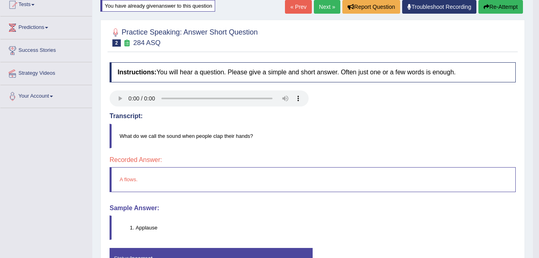
click at [496, 6] on button "Re-Attempt" at bounding box center [500, 7] width 45 height 14
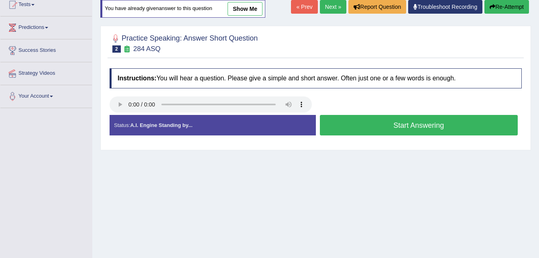
click at [410, 126] on button "Start Answering" at bounding box center [419, 125] width 198 height 20
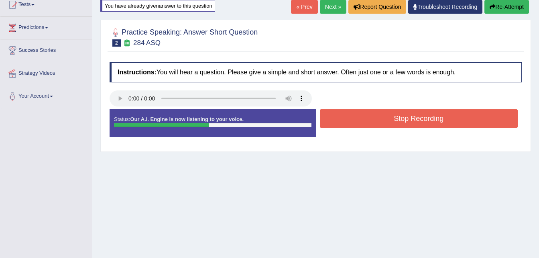
click at [434, 118] on button "Stop Recording" at bounding box center [419, 118] width 198 height 18
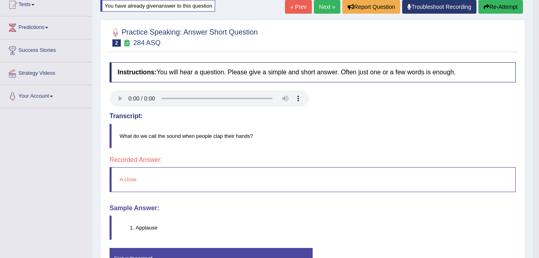
click at [237, 153] on div "Instructions: You will hear a question. Please give a simple and short answer. …" at bounding box center [313, 172] width 410 height 228
click at [497, 9] on button "Re-Attempt" at bounding box center [500, 7] width 45 height 14
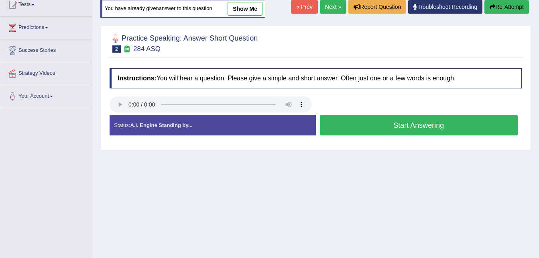
click at [401, 124] on button "Start Answering" at bounding box center [419, 125] width 198 height 20
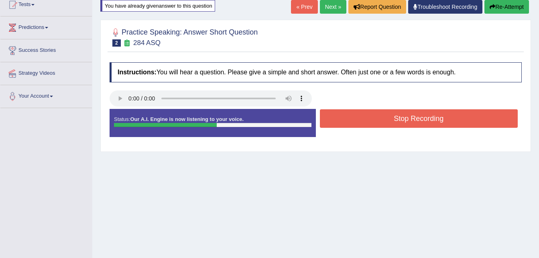
click at [417, 120] on button "Stop Recording" at bounding box center [419, 118] width 198 height 18
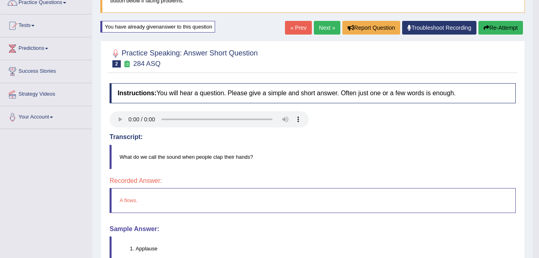
scroll to position [43, 0]
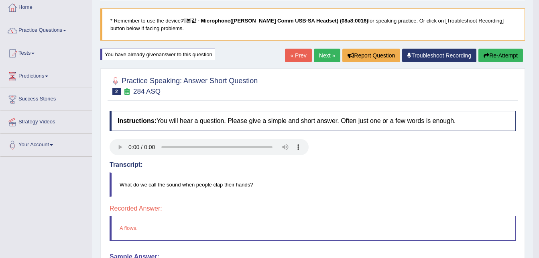
click at [498, 53] on button "Re-Attempt" at bounding box center [500, 56] width 45 height 14
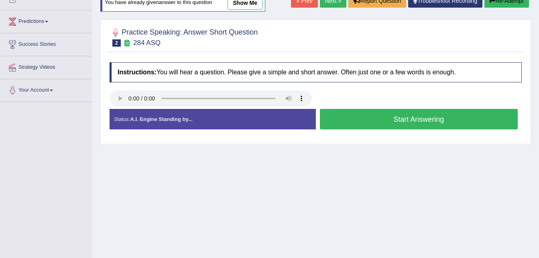
scroll to position [83, 0]
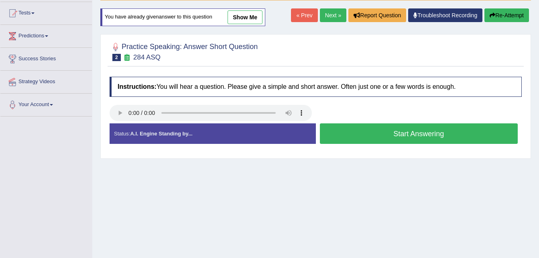
click at [400, 136] on button "Start Answering" at bounding box center [419, 133] width 198 height 20
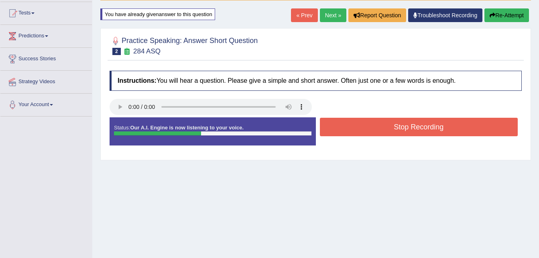
click at [404, 128] on button "Stop Recording" at bounding box center [419, 127] width 198 height 18
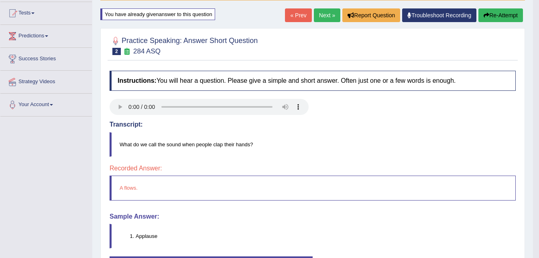
click at [502, 15] on button "Re-Attempt" at bounding box center [500, 15] width 45 height 14
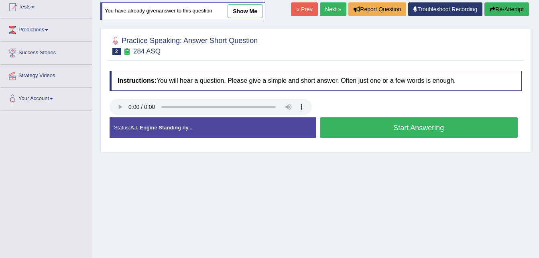
click at [429, 128] on button "Start Answering" at bounding box center [419, 127] width 198 height 20
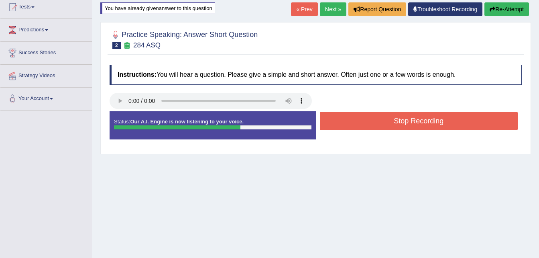
click at [429, 128] on button "Stop Recording" at bounding box center [419, 121] width 198 height 18
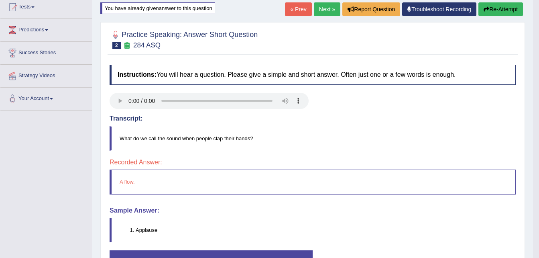
click at [494, 10] on button "Re-Attempt" at bounding box center [500, 9] width 45 height 14
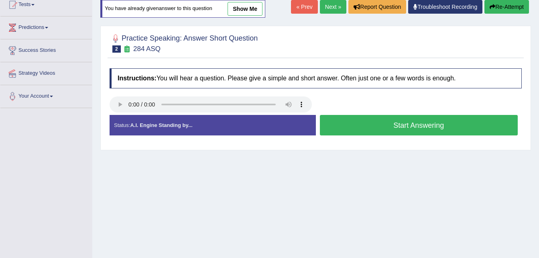
click at [419, 125] on button "Start Answering" at bounding box center [419, 125] width 198 height 20
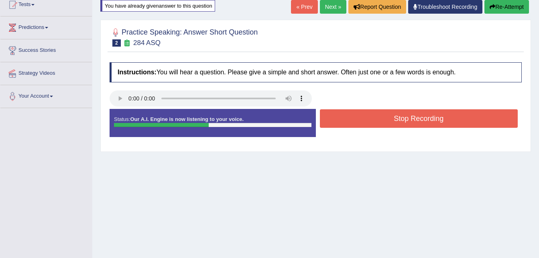
click at [419, 121] on button "Stop Recording" at bounding box center [419, 118] width 198 height 18
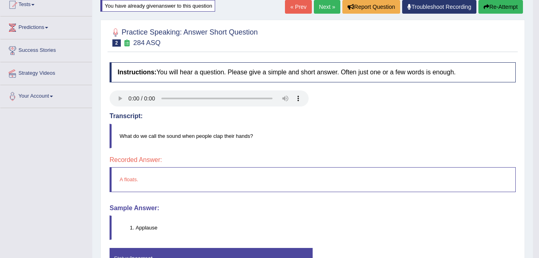
click at [505, 5] on button "Re-Attempt" at bounding box center [500, 7] width 45 height 14
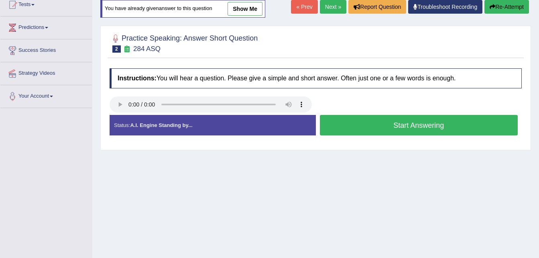
click at [410, 124] on button "Start Answering" at bounding box center [419, 125] width 198 height 20
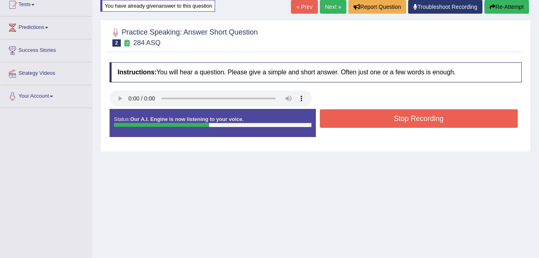
click at [411, 120] on button "Stop Recording" at bounding box center [419, 118] width 198 height 18
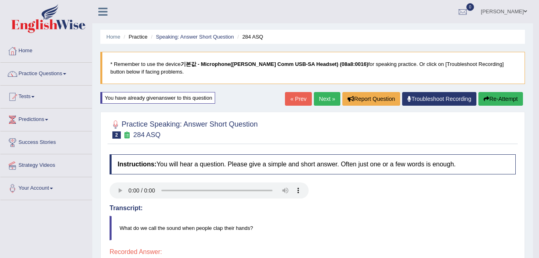
click at [501, 101] on button "Re-Attempt" at bounding box center [500, 99] width 45 height 14
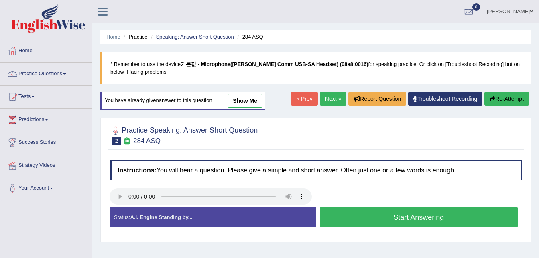
click at [421, 214] on button "Start Answering" at bounding box center [419, 217] width 198 height 20
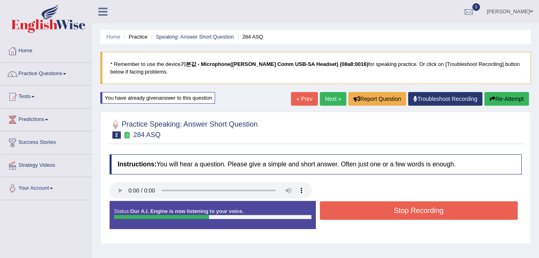
click at [429, 211] on button "Stop Recording" at bounding box center [419, 210] width 198 height 18
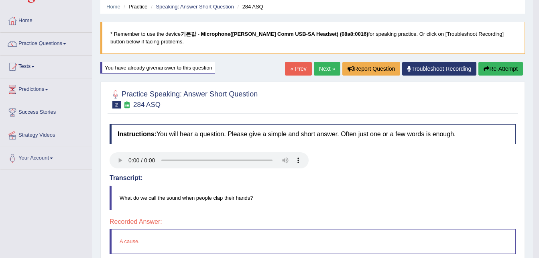
scroll to position [80, 0]
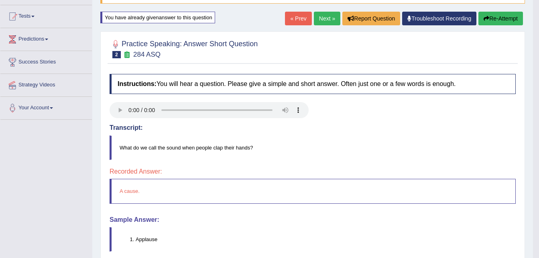
click at [266, 214] on div "Instructions: You will hear a question. Please give a simple and short answer. …" at bounding box center [313, 184] width 410 height 228
click at [504, 18] on button "Re-Attempt" at bounding box center [500, 19] width 45 height 14
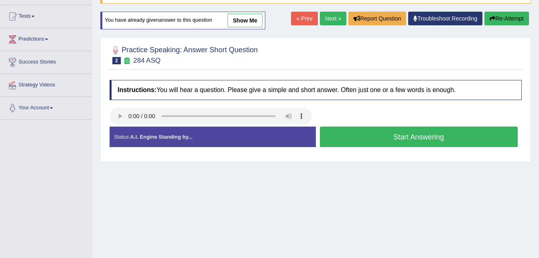
click at [423, 139] on button "Start Answering" at bounding box center [419, 136] width 198 height 20
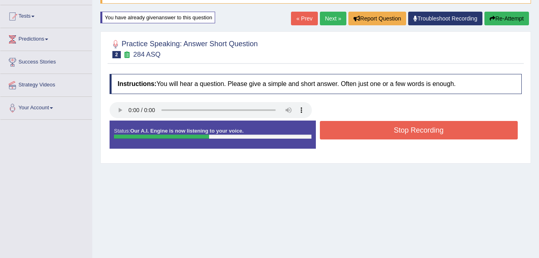
click at [427, 132] on button "Stop Recording" at bounding box center [419, 130] width 198 height 18
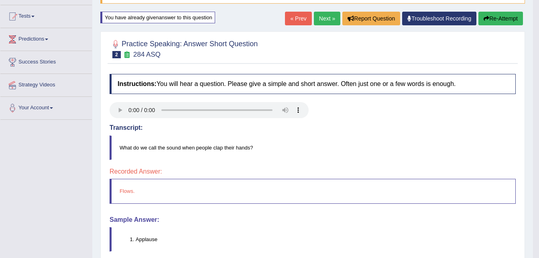
click at [498, 17] on button "Re-Attempt" at bounding box center [500, 19] width 45 height 14
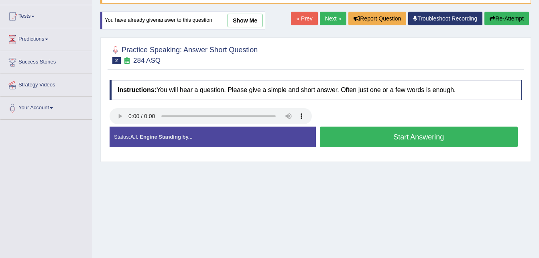
click at [423, 134] on button "Start Answering" at bounding box center [419, 136] width 198 height 20
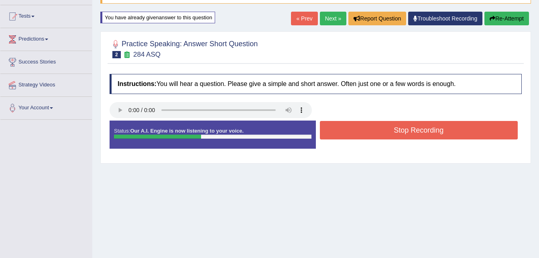
click at [425, 132] on button "Stop Recording" at bounding box center [419, 130] width 198 height 18
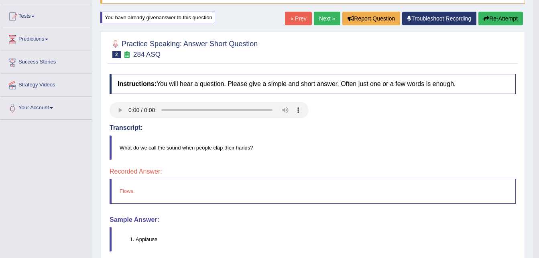
click at [505, 21] on button "Re-Attempt" at bounding box center [500, 19] width 45 height 14
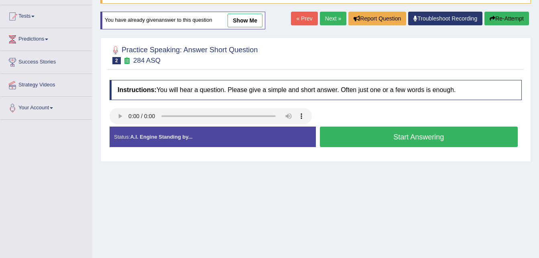
click at [413, 135] on button "Start Answering" at bounding box center [419, 136] width 198 height 20
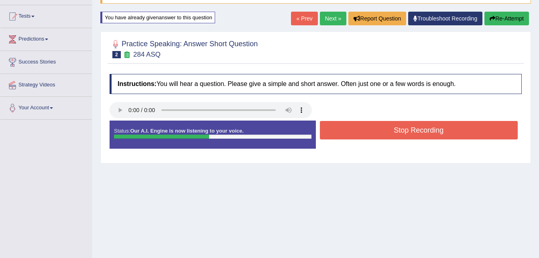
click at [418, 132] on button "Stop Recording" at bounding box center [419, 130] width 198 height 18
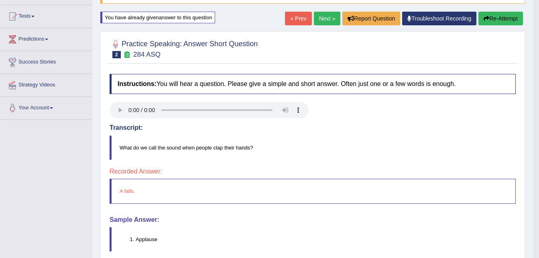
click at [507, 19] on button "Re-Attempt" at bounding box center [500, 19] width 45 height 14
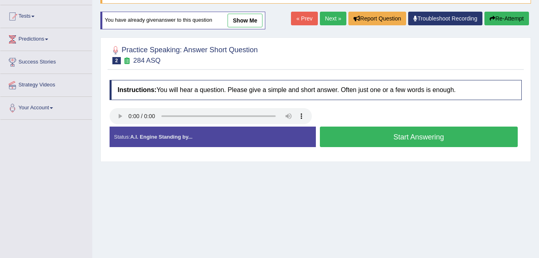
click at [404, 140] on button "Start Answering" at bounding box center [419, 136] width 198 height 20
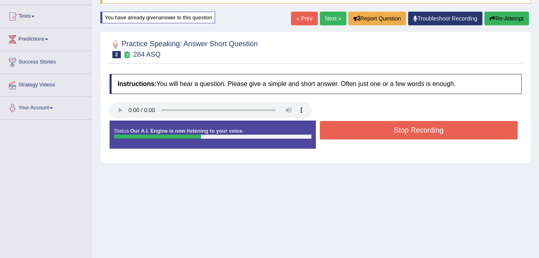
click at [414, 134] on button "Stop Recording" at bounding box center [419, 130] width 198 height 18
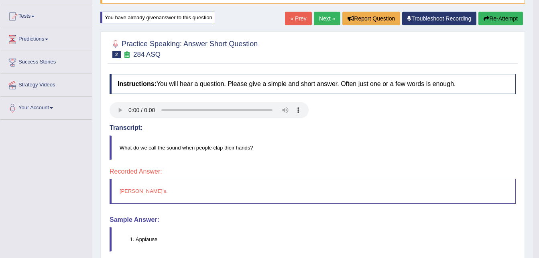
click at [502, 18] on button "Re-Attempt" at bounding box center [500, 19] width 45 height 14
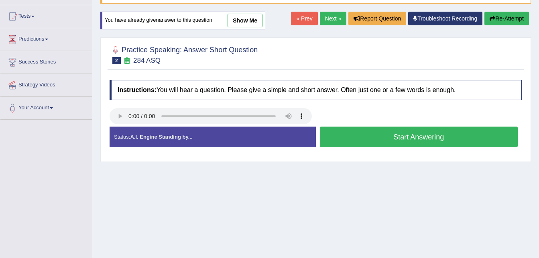
click at [419, 137] on button "Start Answering" at bounding box center [419, 136] width 198 height 20
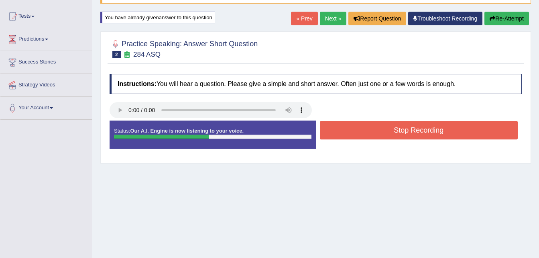
click at [419, 131] on button "Stop Recording" at bounding box center [419, 130] width 198 height 18
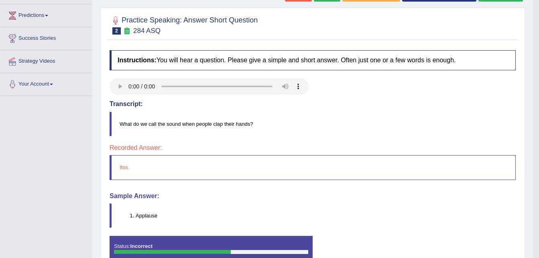
scroll to position [124, 0]
